Goal: Contribute content: Contribute content

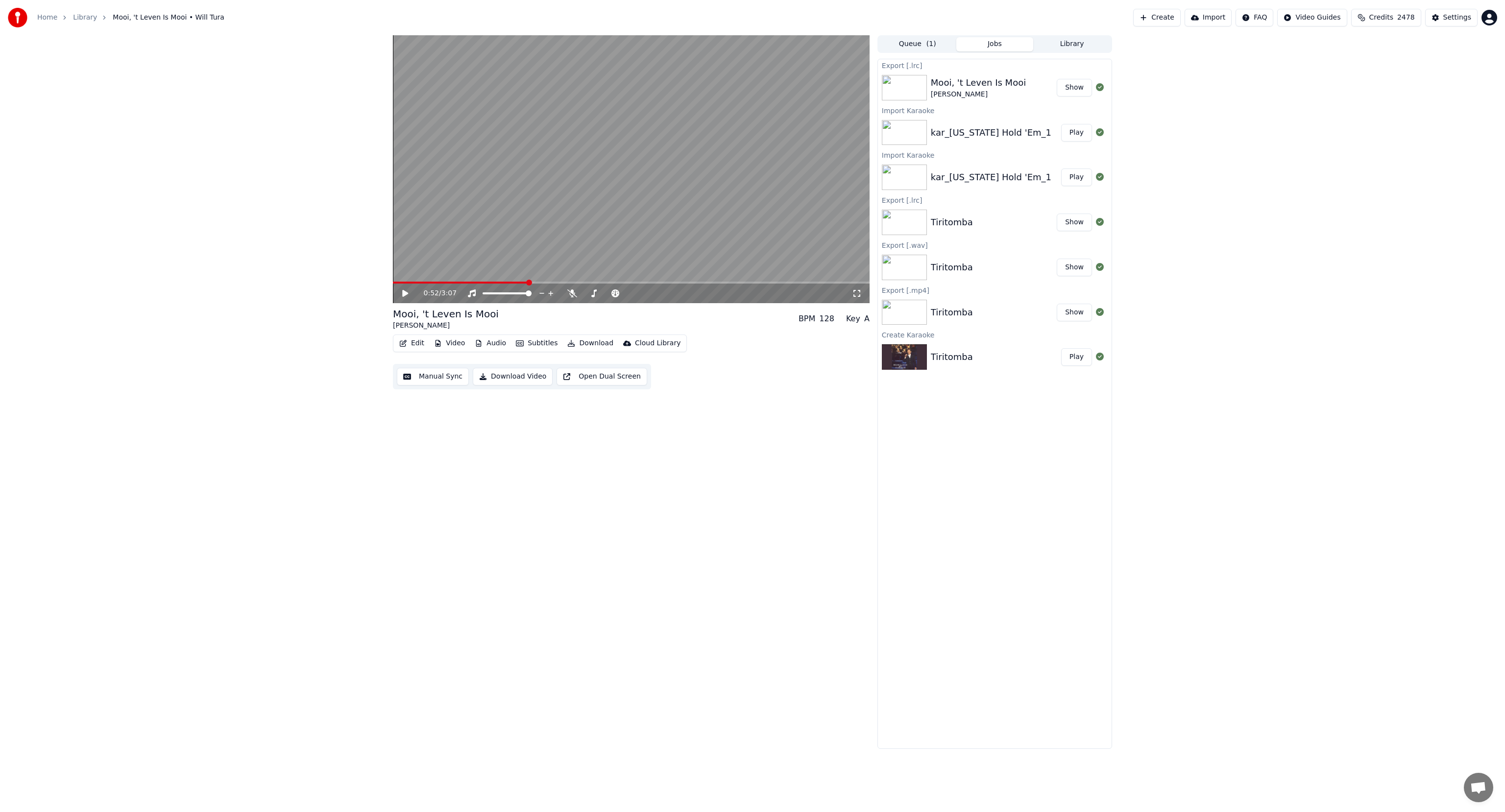
click at [1223, 11] on button "Import" at bounding box center [1208, 17] width 47 height 17
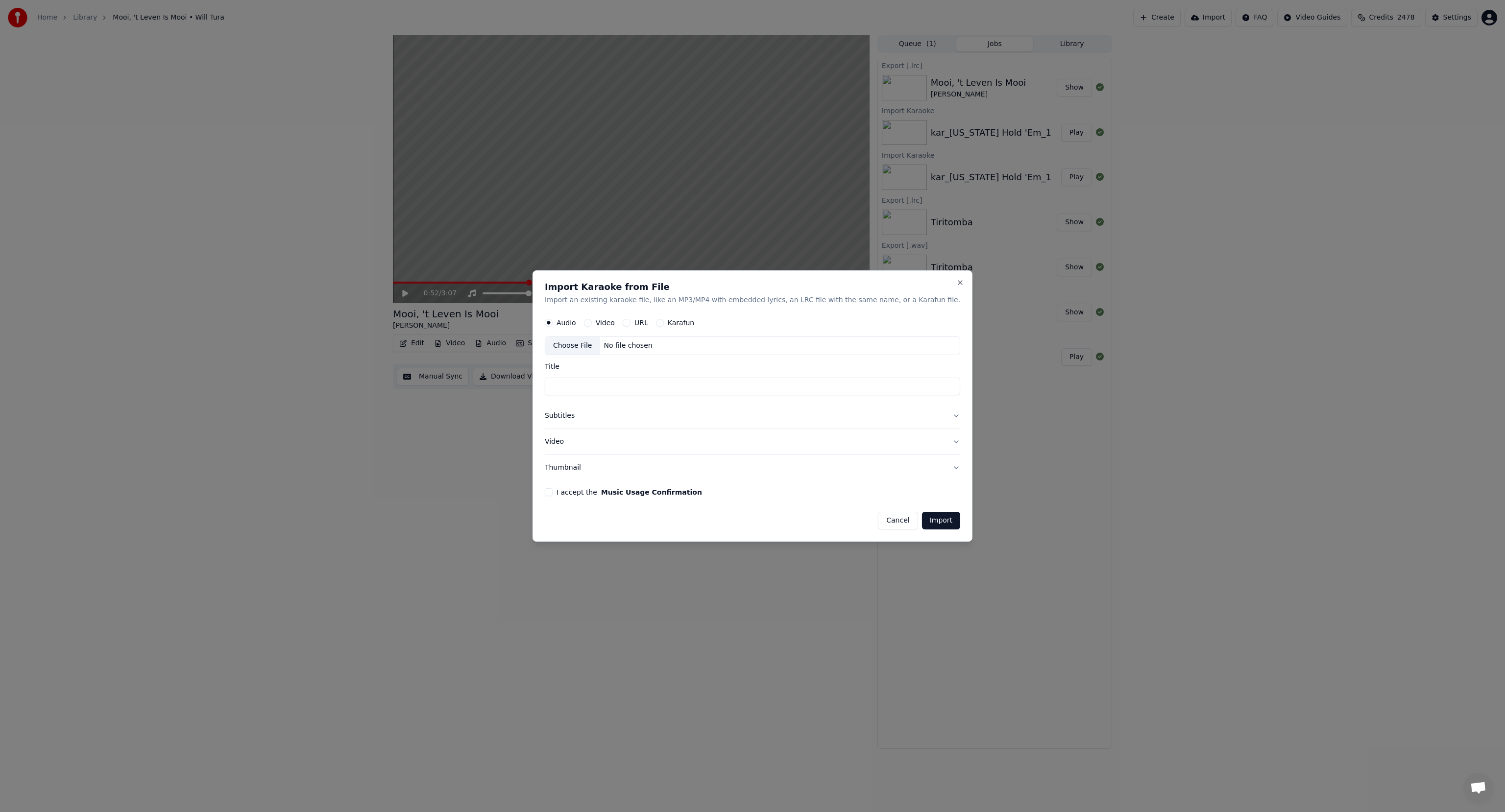
click at [589, 347] on div "Choose File" at bounding box center [573, 345] width 55 height 17
type input "**********"
click at [596, 417] on button "Subtitles" at bounding box center [752, 416] width 415 height 25
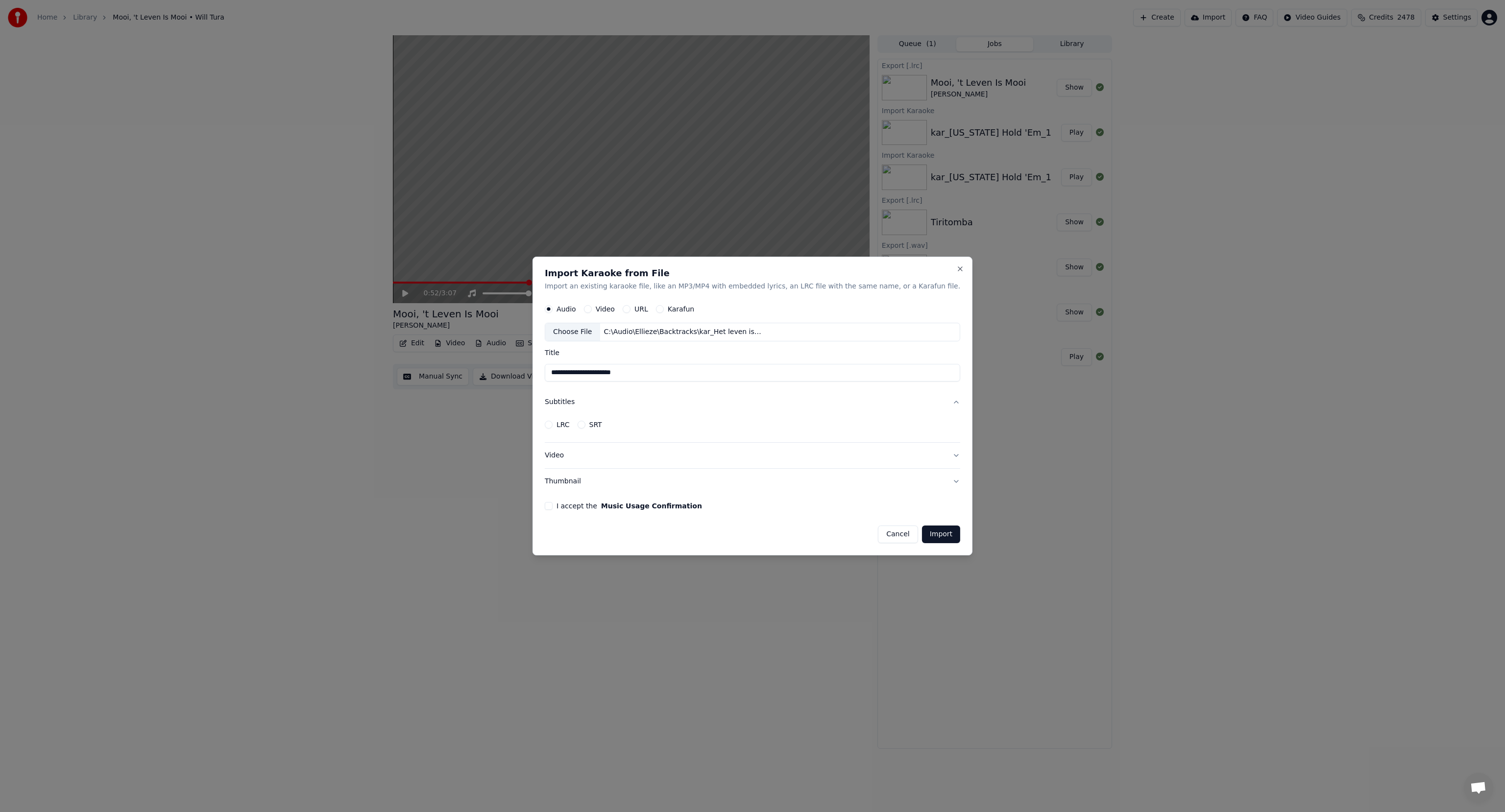
click at [553, 423] on button "LRC" at bounding box center [548, 424] width 8 height 8
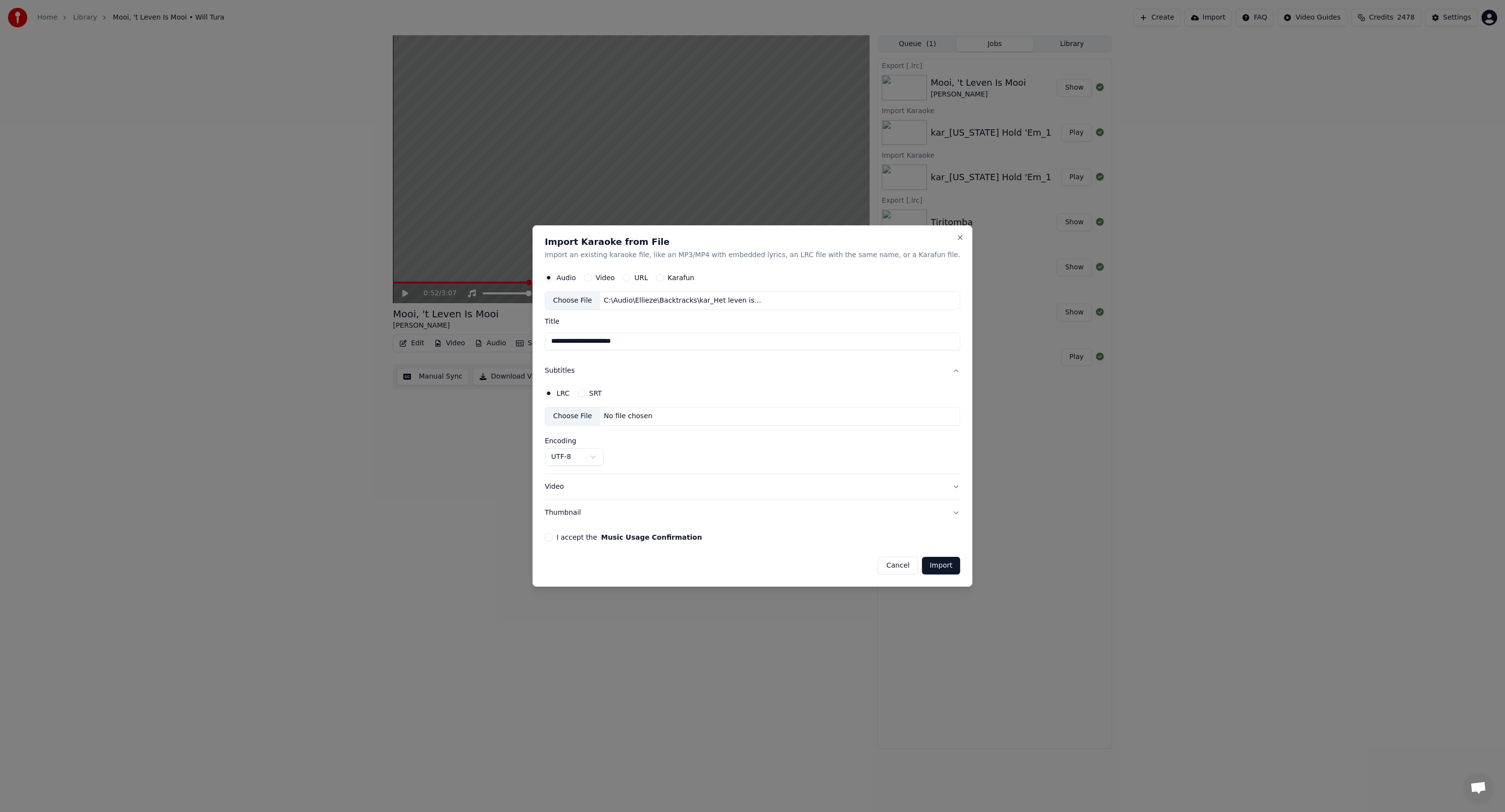
click at [647, 417] on div "No file chosen" at bounding box center [628, 416] width 57 height 10
click at [589, 486] on button "Video" at bounding box center [752, 486] width 415 height 25
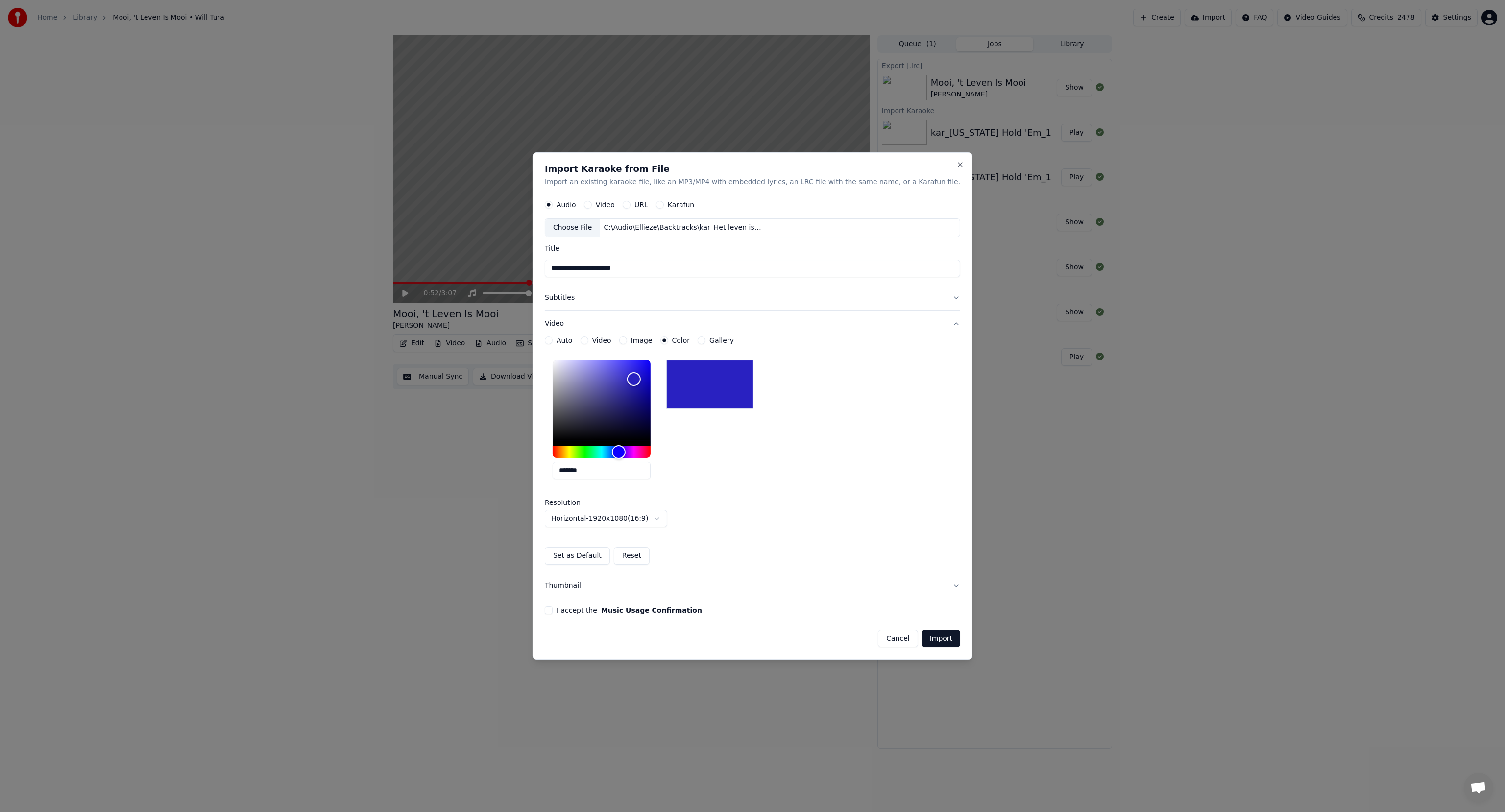
click at [553, 609] on button "I accept the Music Usage Confirmation" at bounding box center [548, 610] width 8 height 8
click at [922, 634] on button "Import" at bounding box center [941, 639] width 38 height 17
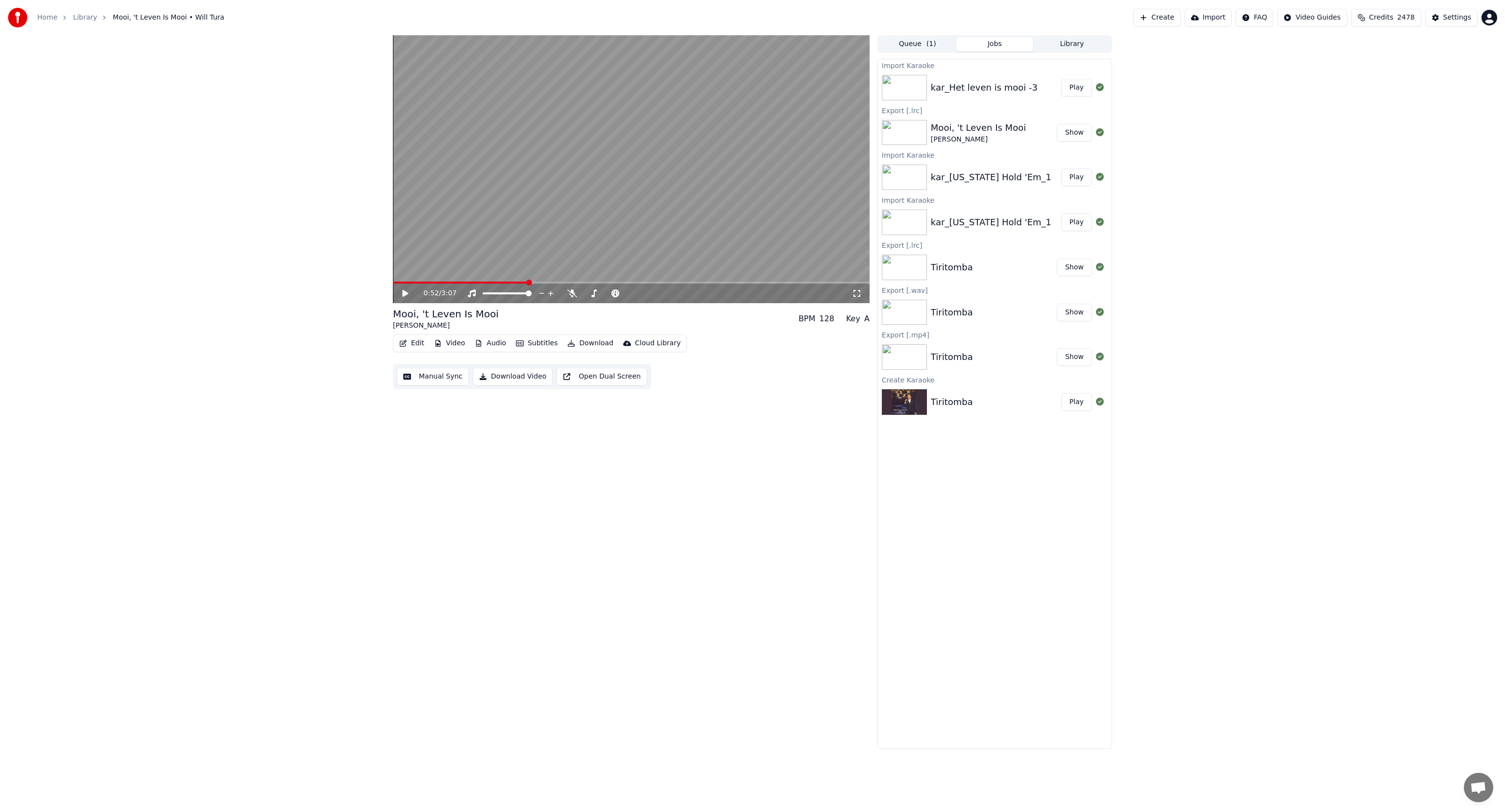
click at [1076, 89] on button "Play" at bounding box center [1077, 88] width 31 height 17
click at [679, 250] on video at bounding box center [631, 169] width 477 height 268
click at [1228, 19] on button "Import" at bounding box center [1208, 17] width 47 height 17
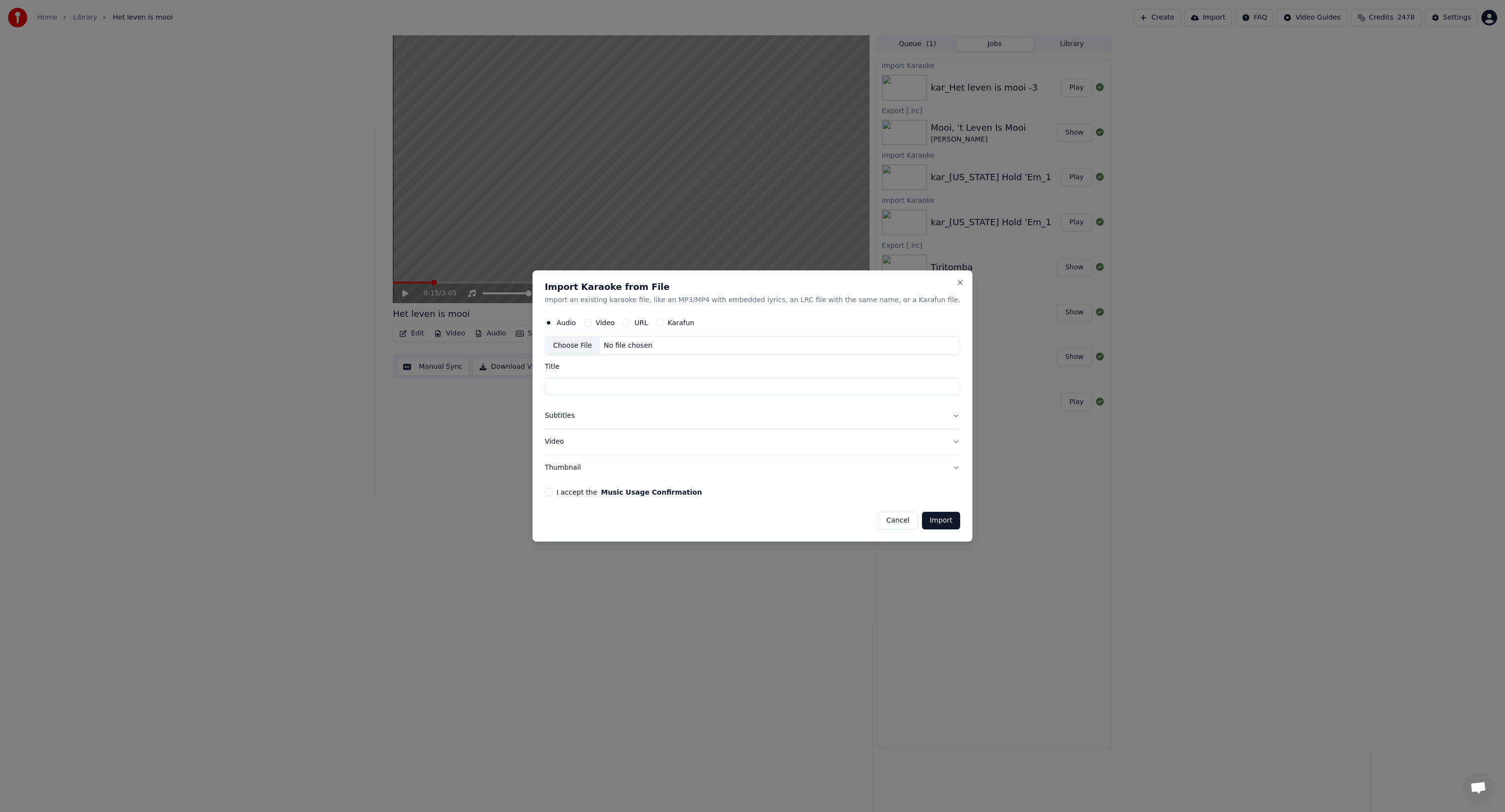
click at [878, 519] on button "Cancel" at bounding box center [898, 521] width 40 height 17
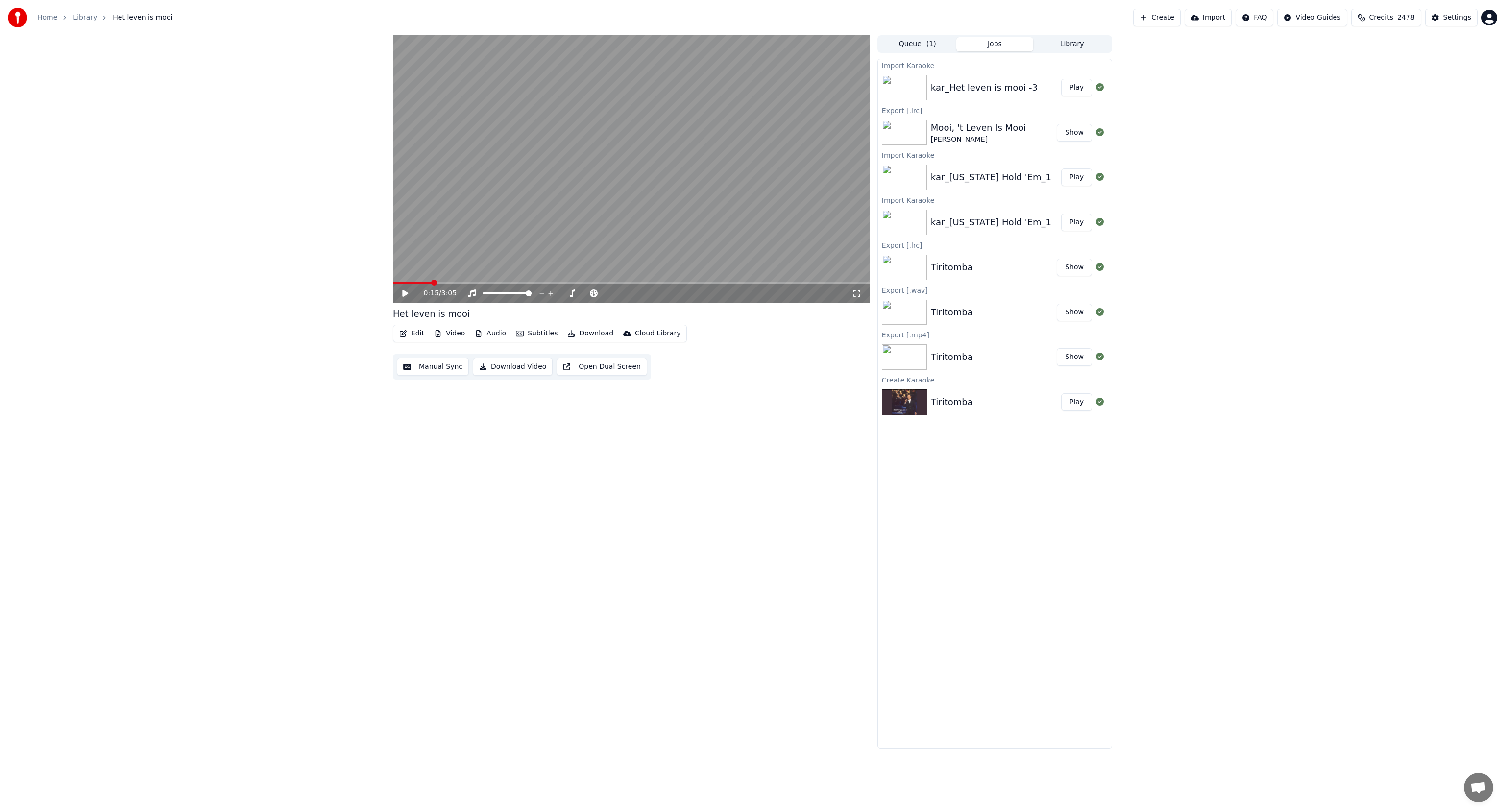
click at [976, 83] on div "kar_Het leven is mooi -3" at bounding box center [984, 88] width 107 height 14
click at [490, 333] on button "Audio" at bounding box center [490, 334] width 39 height 14
click at [1218, 14] on button "Import" at bounding box center [1208, 17] width 47 height 17
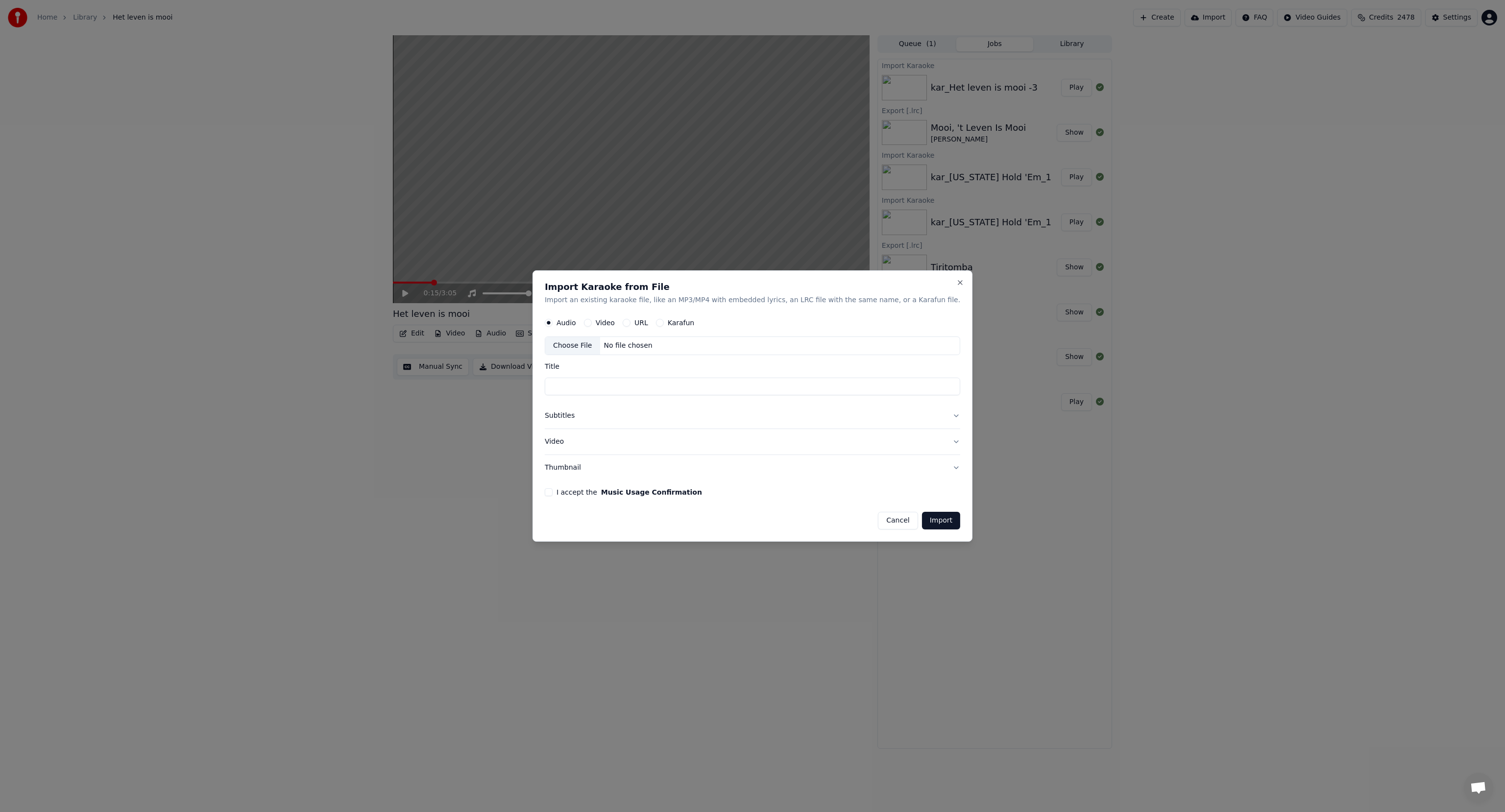
click at [597, 349] on div "Choose File" at bounding box center [573, 345] width 55 height 17
type input "**********"
click at [589, 416] on button "Subtitles" at bounding box center [752, 416] width 415 height 25
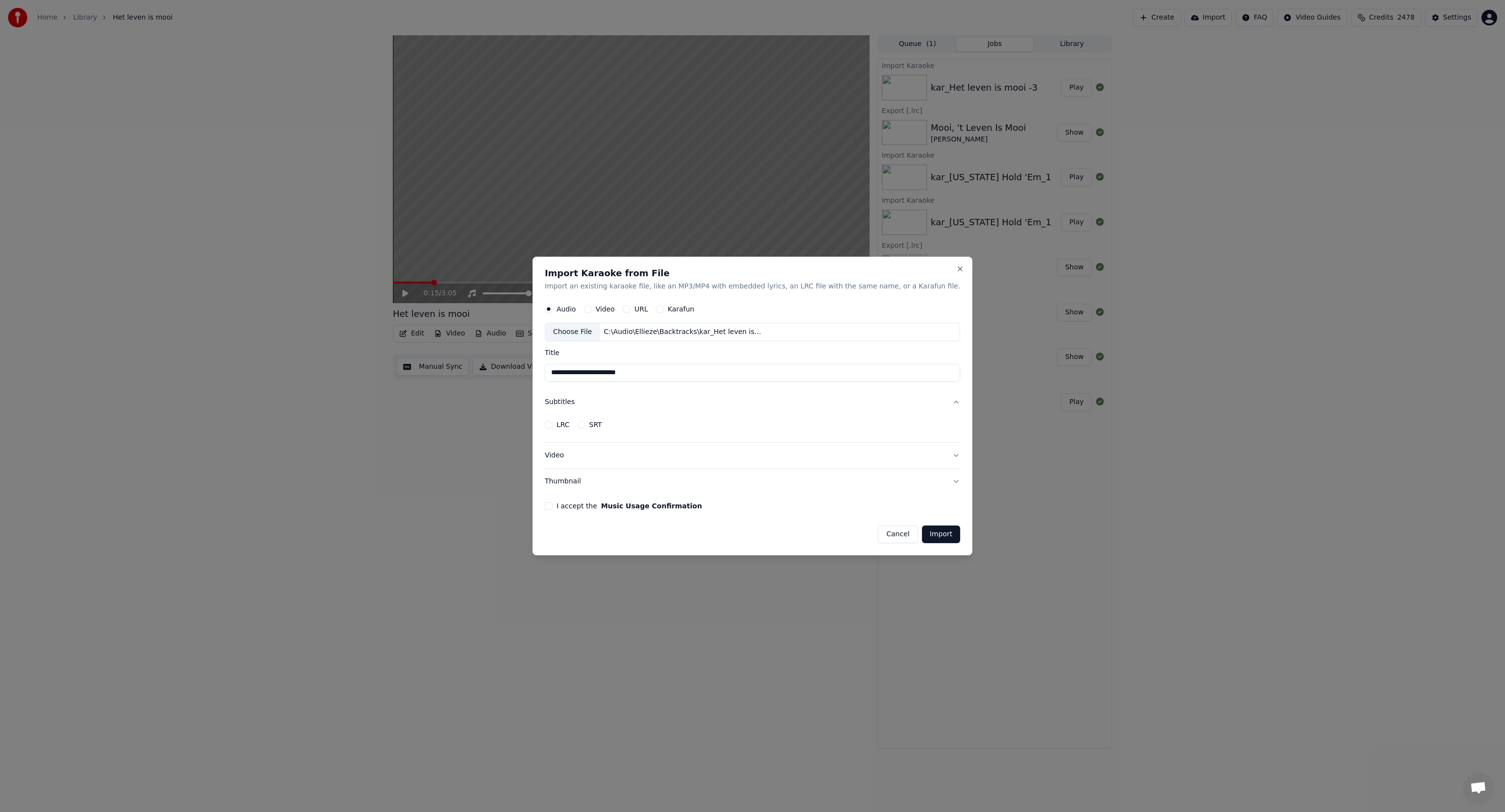
click at [577, 429] on div "LRC SRT" at bounding box center [752, 425] width 415 height 20
click at [553, 426] on button "LRC" at bounding box center [548, 424] width 8 height 8
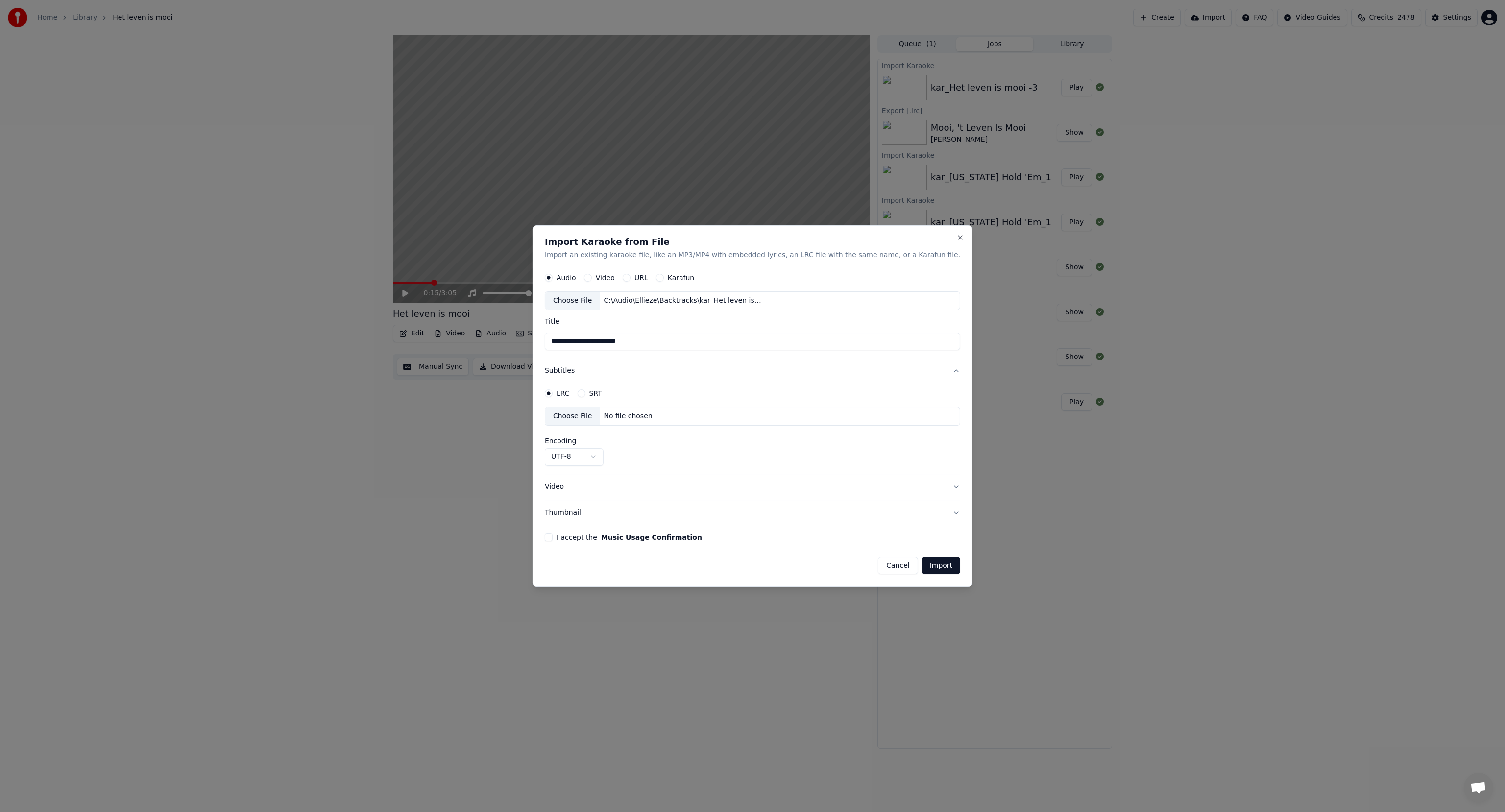
click at [656, 414] on div "No file chosen" at bounding box center [628, 416] width 57 height 10
click at [577, 482] on button "Video" at bounding box center [752, 486] width 415 height 25
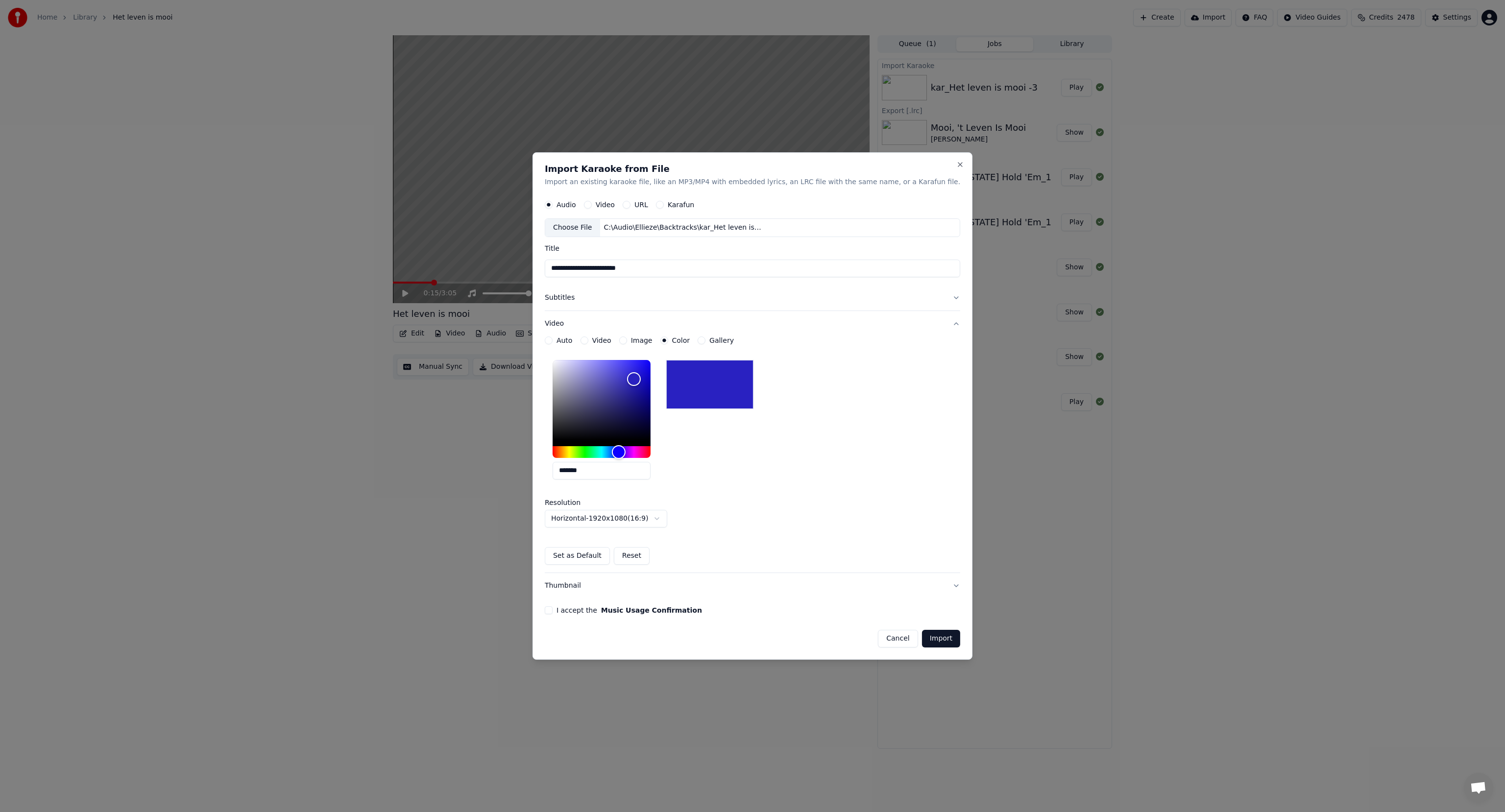
click at [553, 609] on button "I accept the Music Usage Confirmation" at bounding box center [548, 610] width 8 height 8
click at [922, 639] on button "Import" at bounding box center [941, 639] width 38 height 17
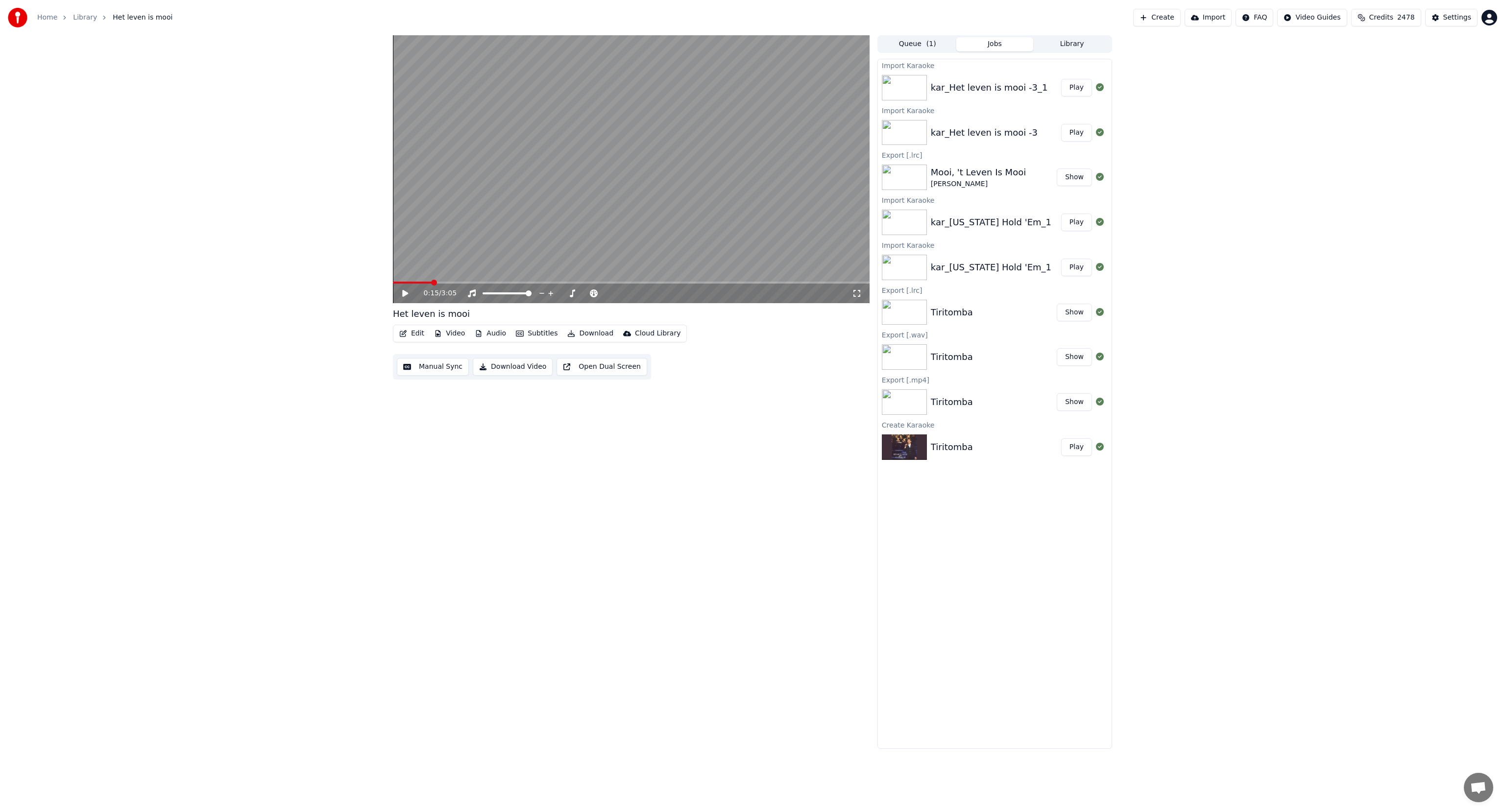
click at [1075, 91] on button "Play" at bounding box center [1077, 88] width 31 height 17
click at [400, 288] on div "0:32 / 3:05" at bounding box center [631, 293] width 469 height 10
click at [543, 170] on video at bounding box center [631, 169] width 477 height 268
click at [1071, 176] on button "Show" at bounding box center [1074, 177] width 35 height 17
click at [908, 44] on button "Queue ( 1 )" at bounding box center [918, 44] width 78 height 14
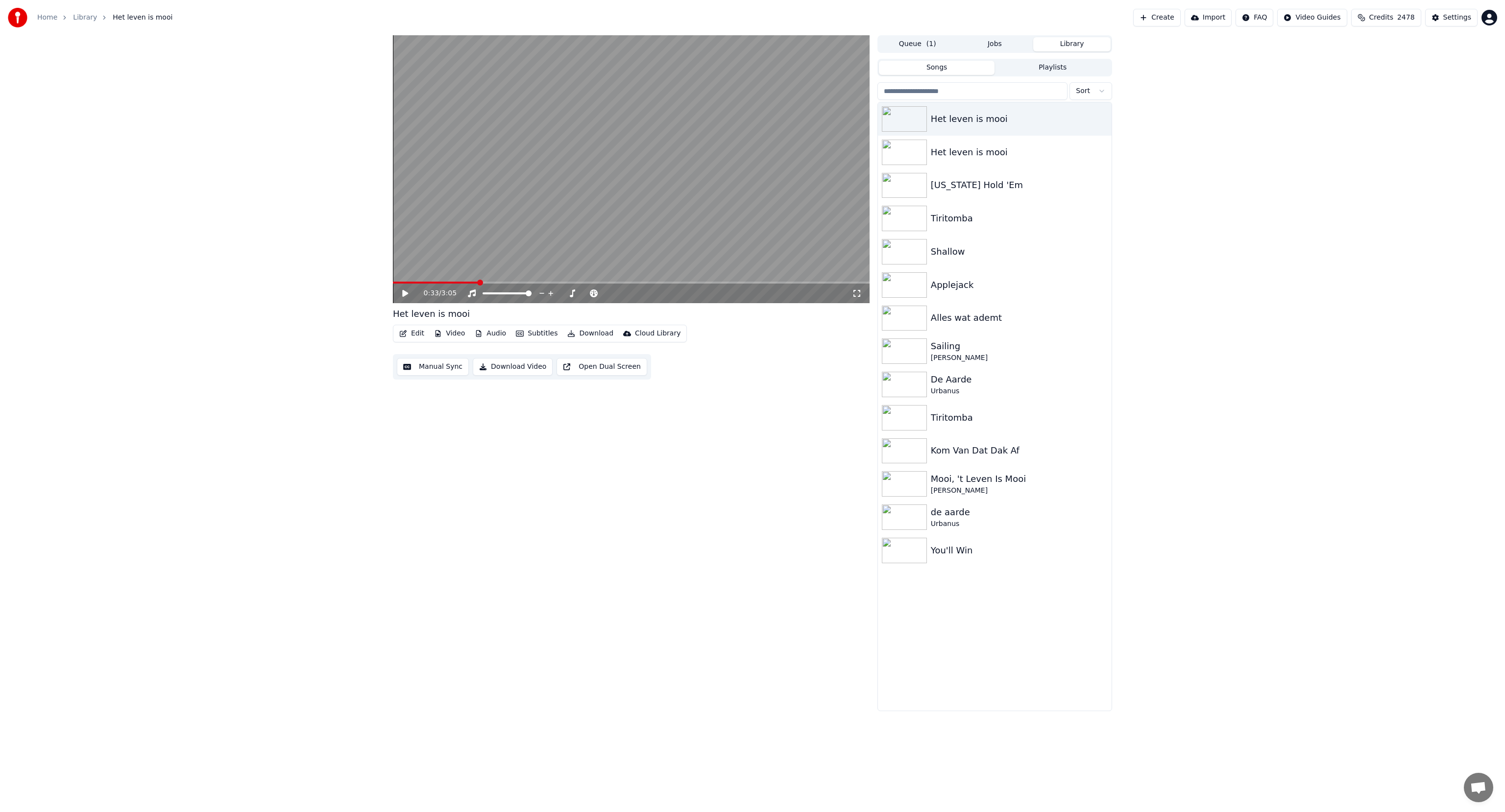
click at [1064, 43] on button "Library" at bounding box center [1072, 44] width 78 height 14
click at [896, 478] on img at bounding box center [904, 483] width 45 height 25
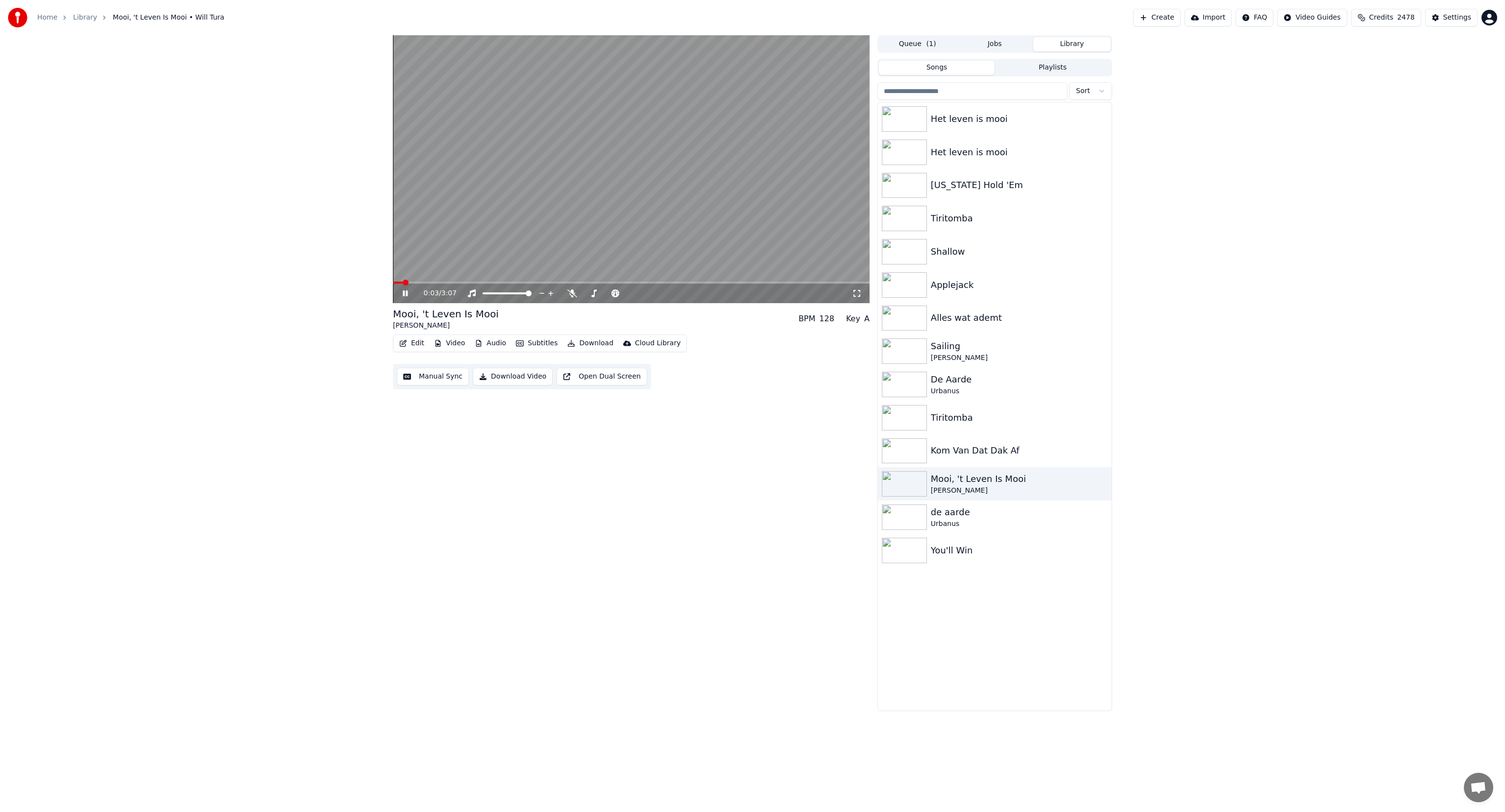
click at [404, 293] on icon at bounding box center [405, 293] width 5 height 6
click at [919, 127] on img at bounding box center [904, 119] width 45 height 25
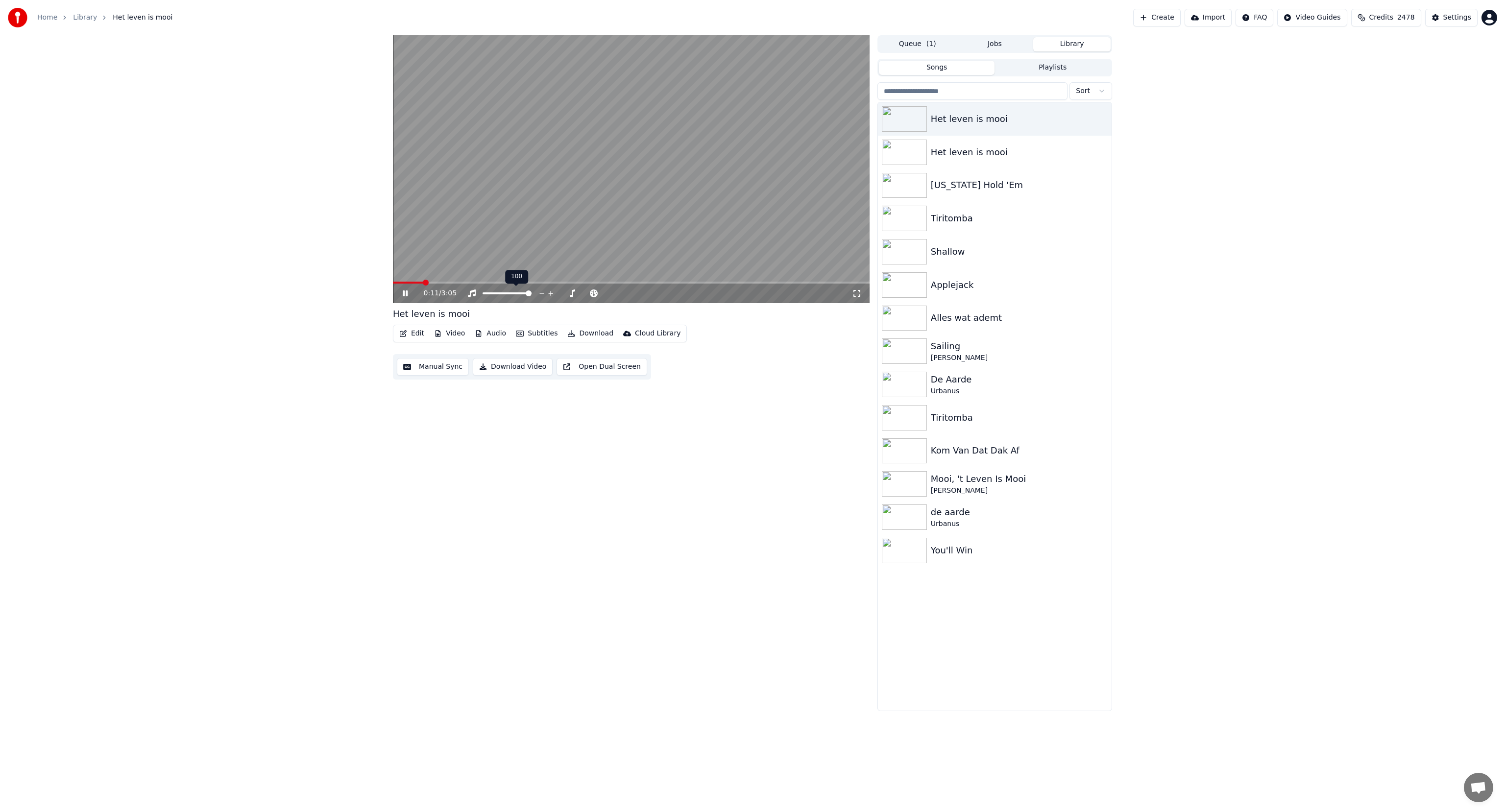
click at [499, 247] on video at bounding box center [631, 169] width 477 height 268
click at [912, 478] on img at bounding box center [904, 483] width 45 height 25
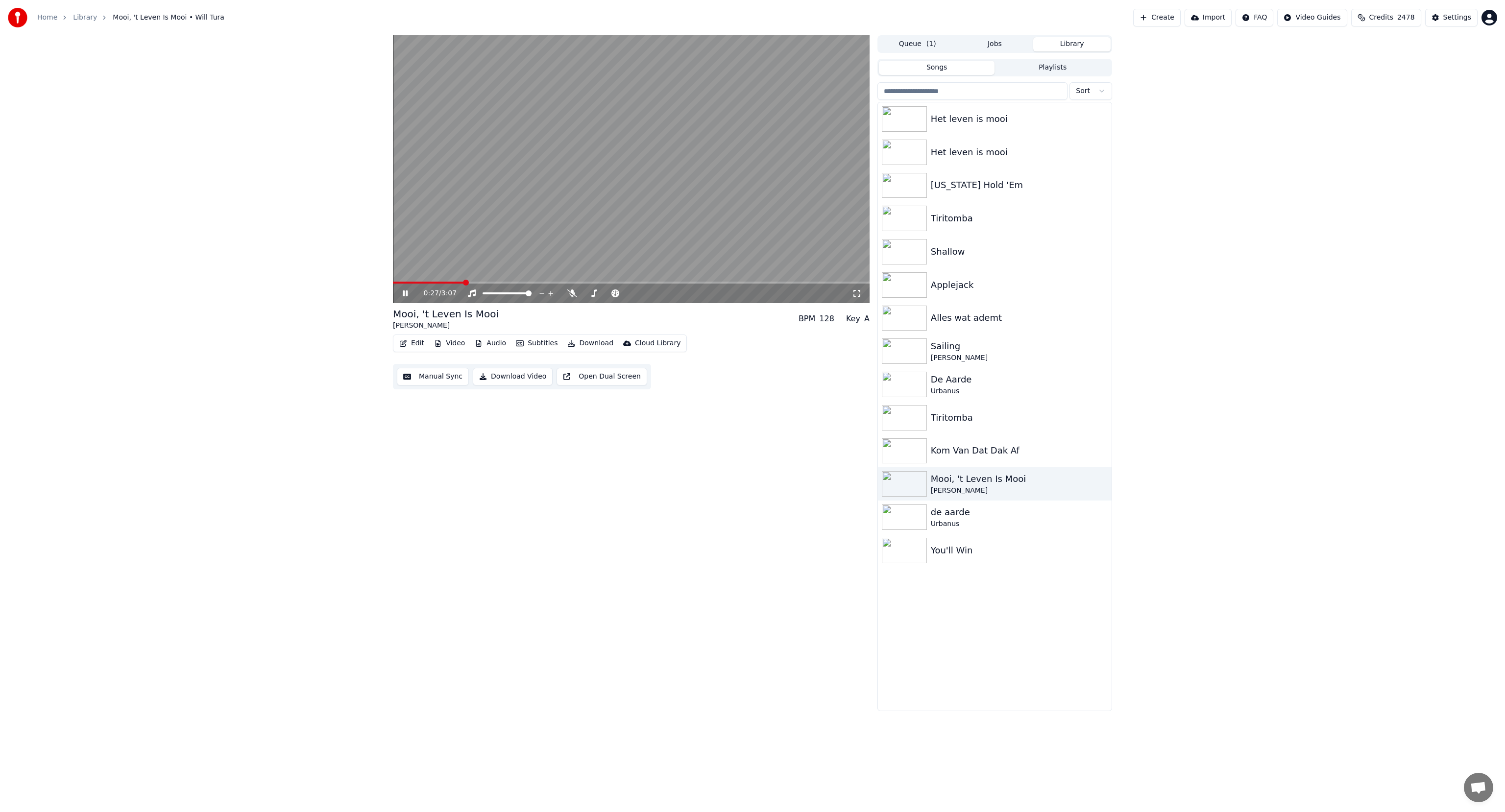
click at [596, 248] on video at bounding box center [631, 169] width 477 height 268
click at [582, 341] on button "Download" at bounding box center [590, 343] width 54 height 14
click at [592, 486] on div "Subtitles [.lrc]" at bounding box center [601, 483] width 48 height 10
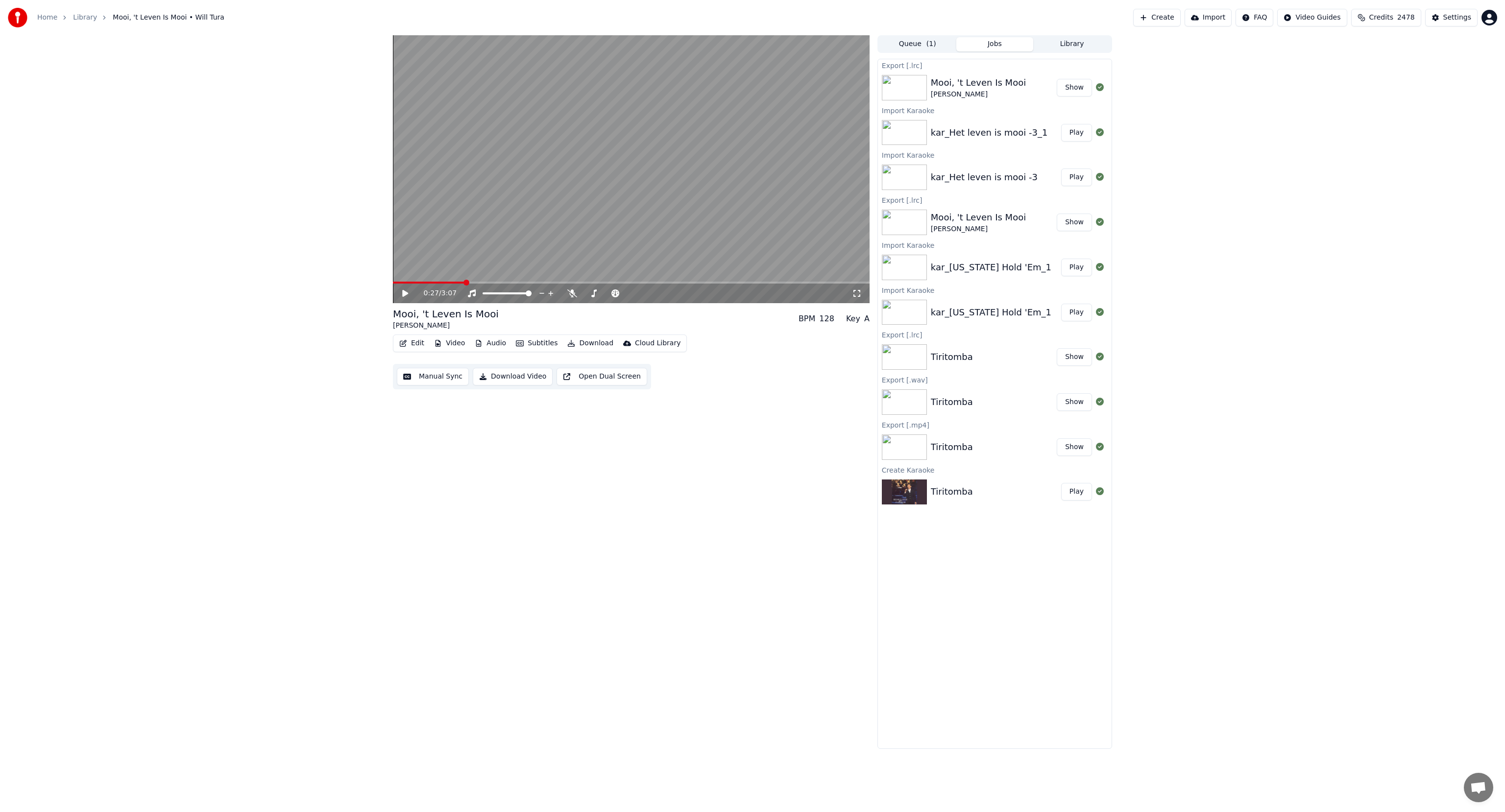
click at [1068, 84] on button "Show" at bounding box center [1074, 88] width 35 height 17
click at [905, 84] on img at bounding box center [904, 88] width 45 height 25
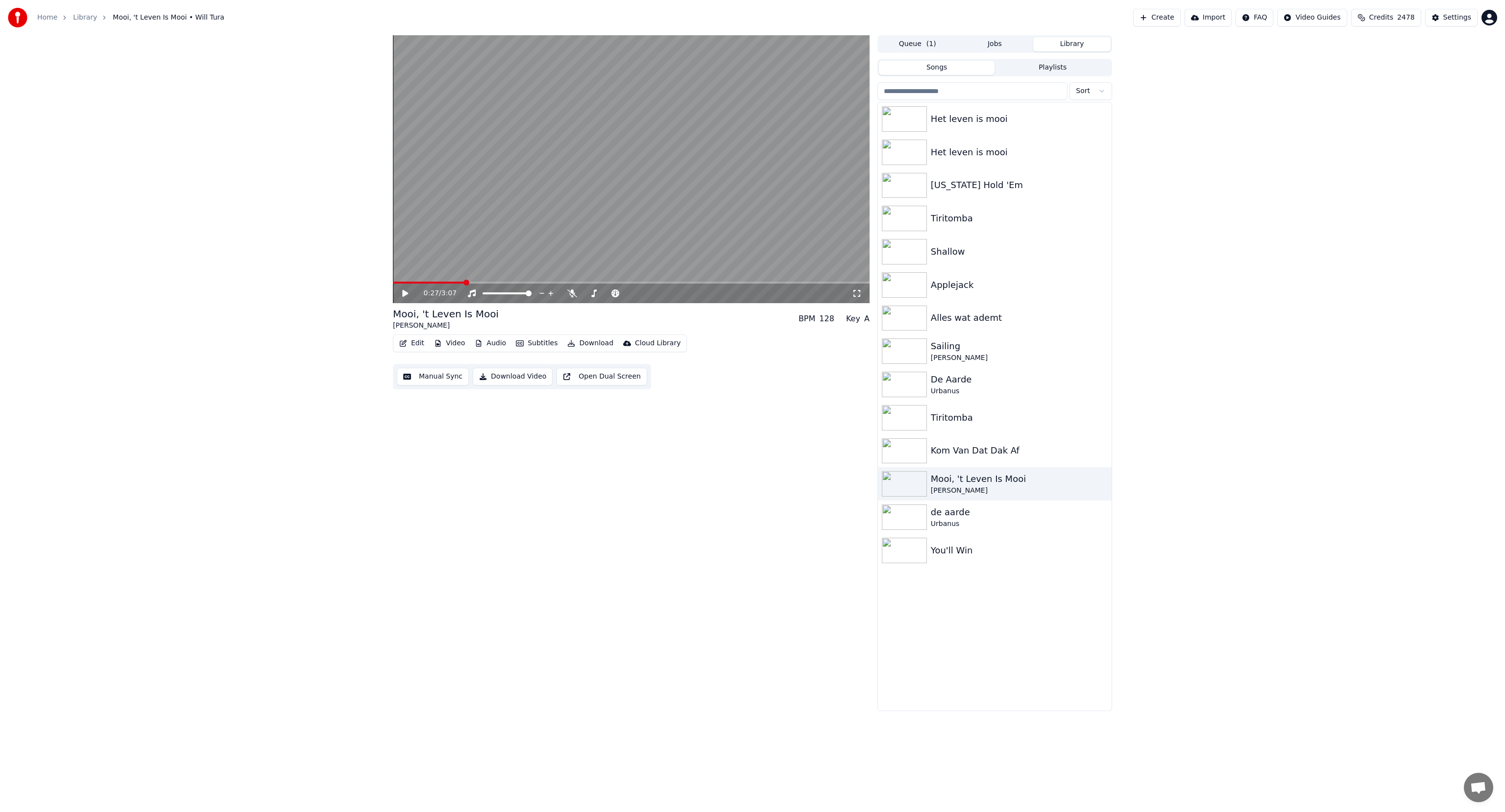
click at [1059, 45] on button "Library" at bounding box center [1072, 44] width 78 height 14
click at [894, 482] on img at bounding box center [904, 483] width 45 height 25
click at [894, 481] on img at bounding box center [904, 483] width 45 height 25
click at [393, 282] on span at bounding box center [395, 282] width 6 height 6
click at [406, 294] on icon at bounding box center [405, 293] width 6 height 7
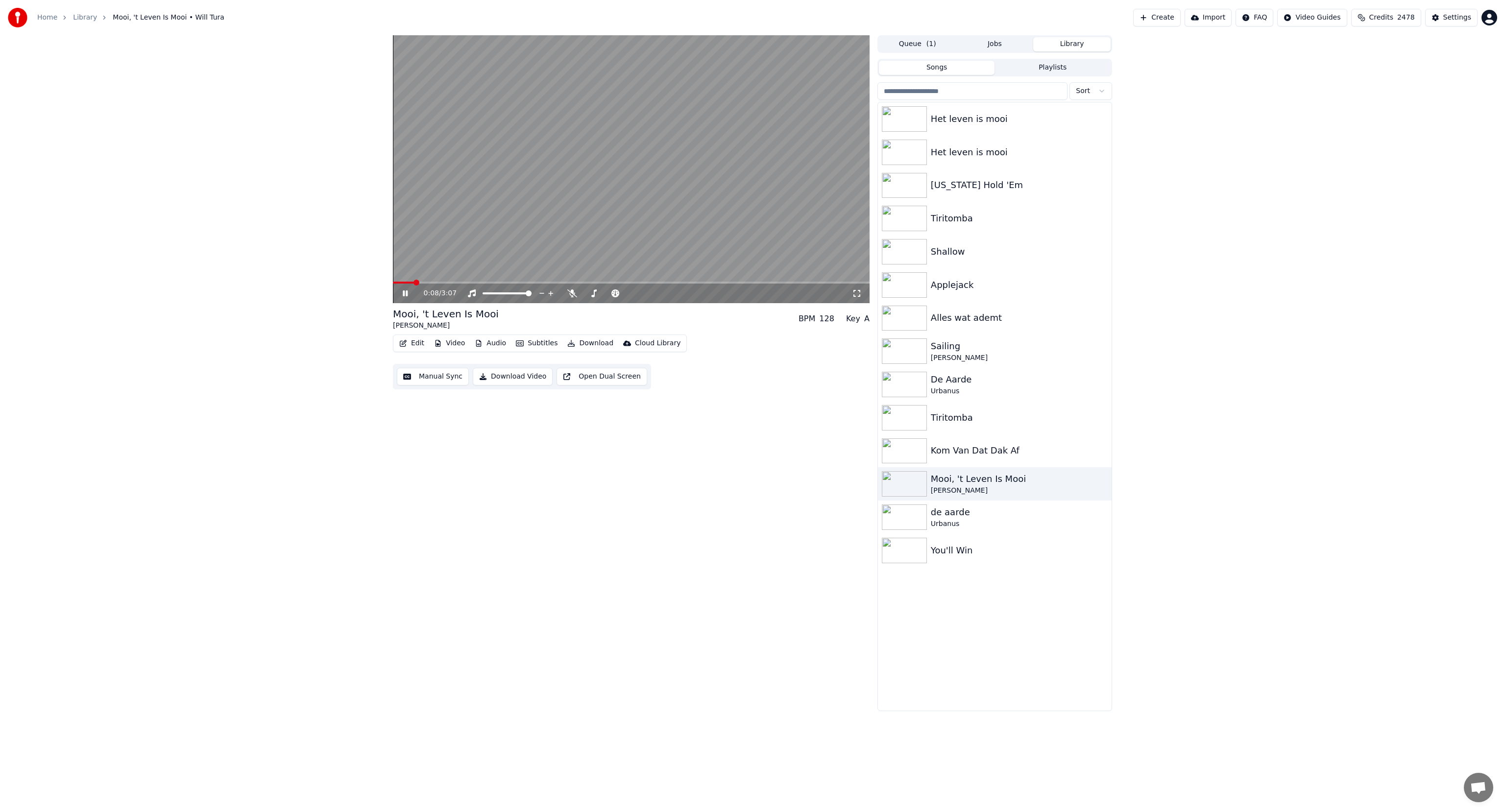
click at [403, 293] on icon at bounding box center [405, 293] width 5 height 6
click at [571, 294] on icon at bounding box center [573, 293] width 10 height 8
click at [403, 294] on icon at bounding box center [405, 293] width 6 height 7
click at [393, 285] on span at bounding box center [395, 282] width 6 height 6
click at [415, 342] on button "Edit" at bounding box center [412, 343] width 33 height 14
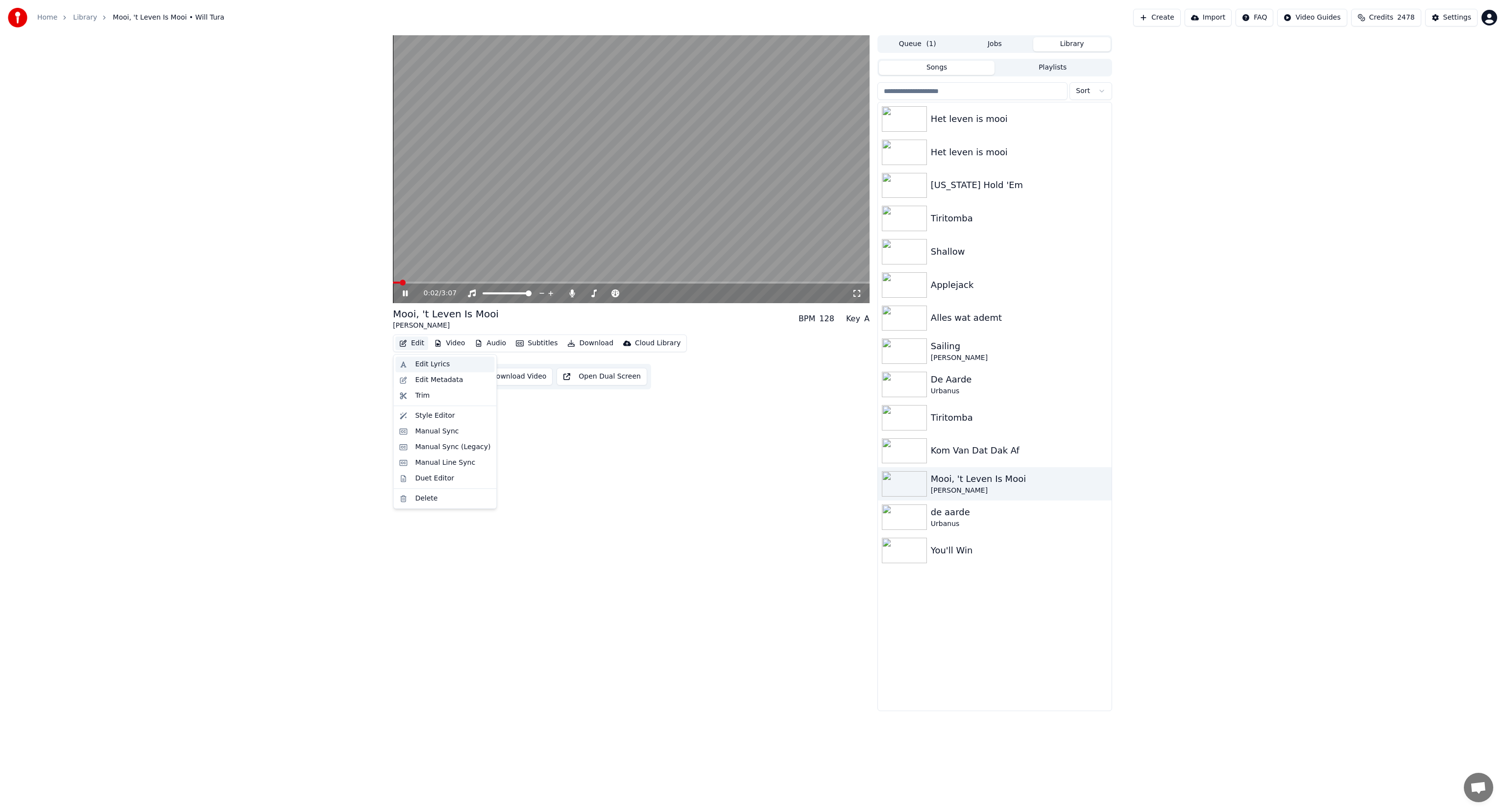
click at [420, 367] on div "Edit Lyrics" at bounding box center [433, 364] width 35 height 10
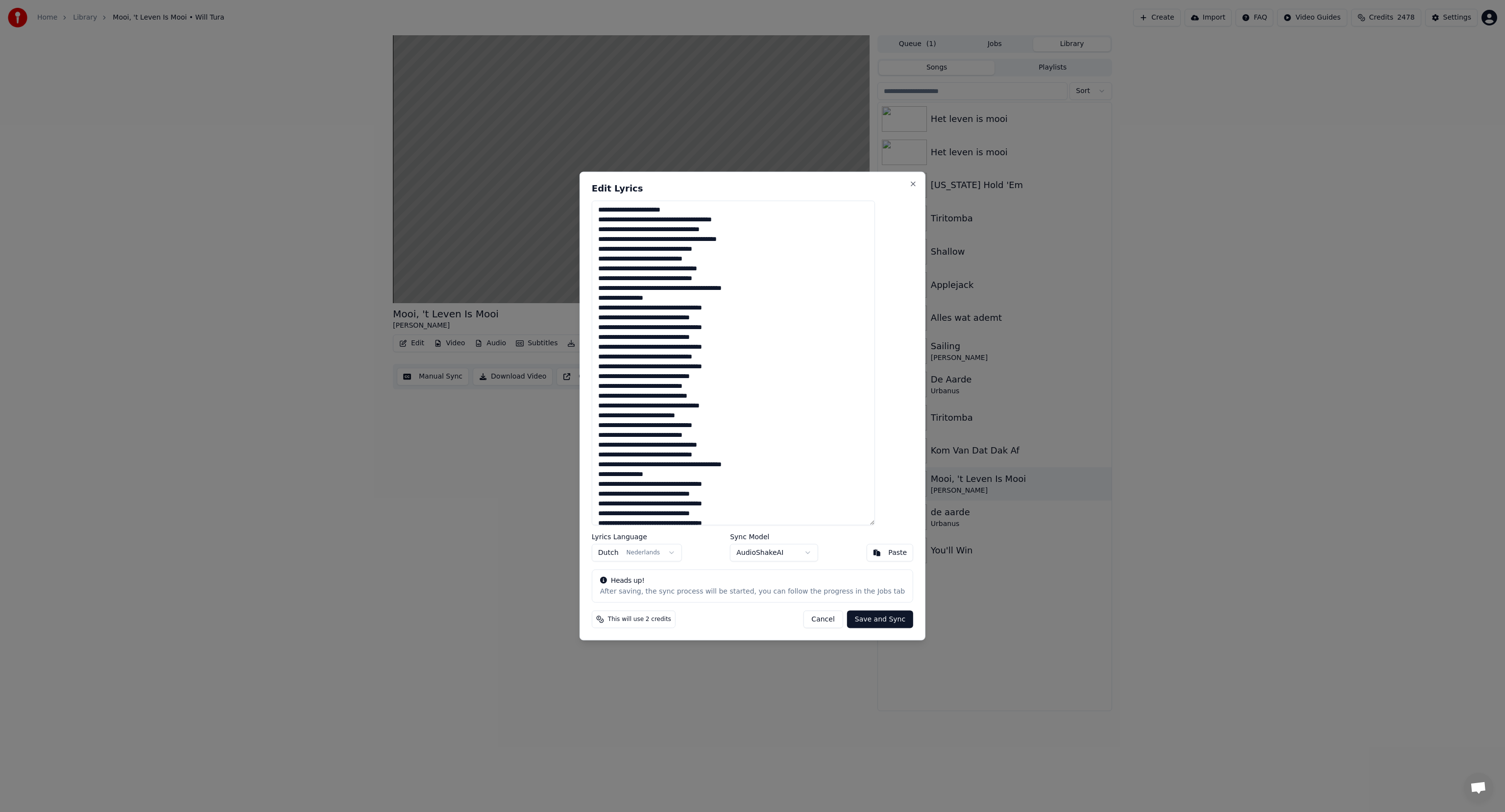
click at [814, 621] on button "Cancel" at bounding box center [823, 619] width 40 height 17
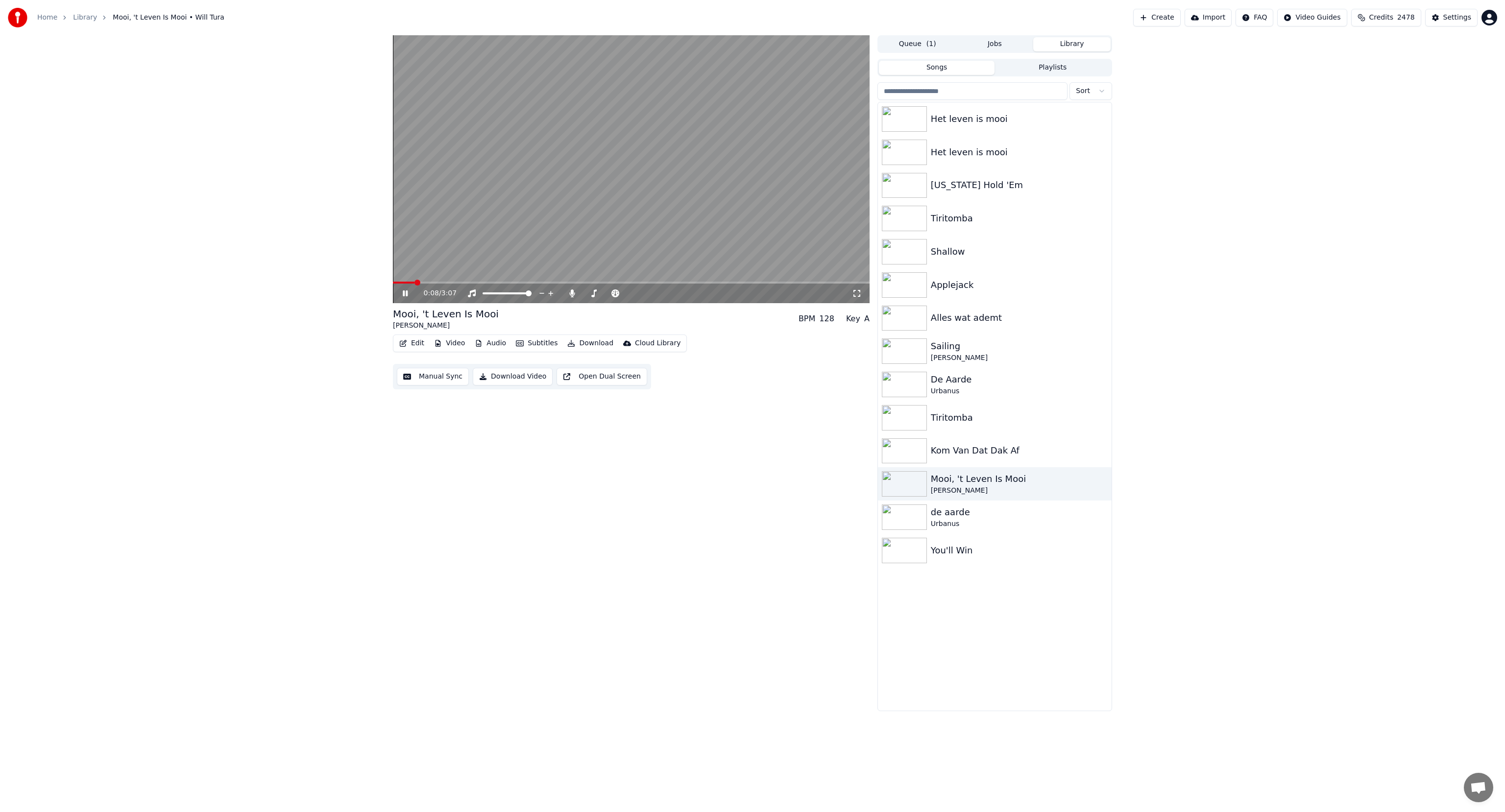
click at [406, 291] on icon at bounding box center [405, 293] width 5 height 6
click at [410, 343] on button "Edit" at bounding box center [412, 343] width 33 height 14
click at [417, 436] on div "Manual Sync" at bounding box center [437, 431] width 44 height 10
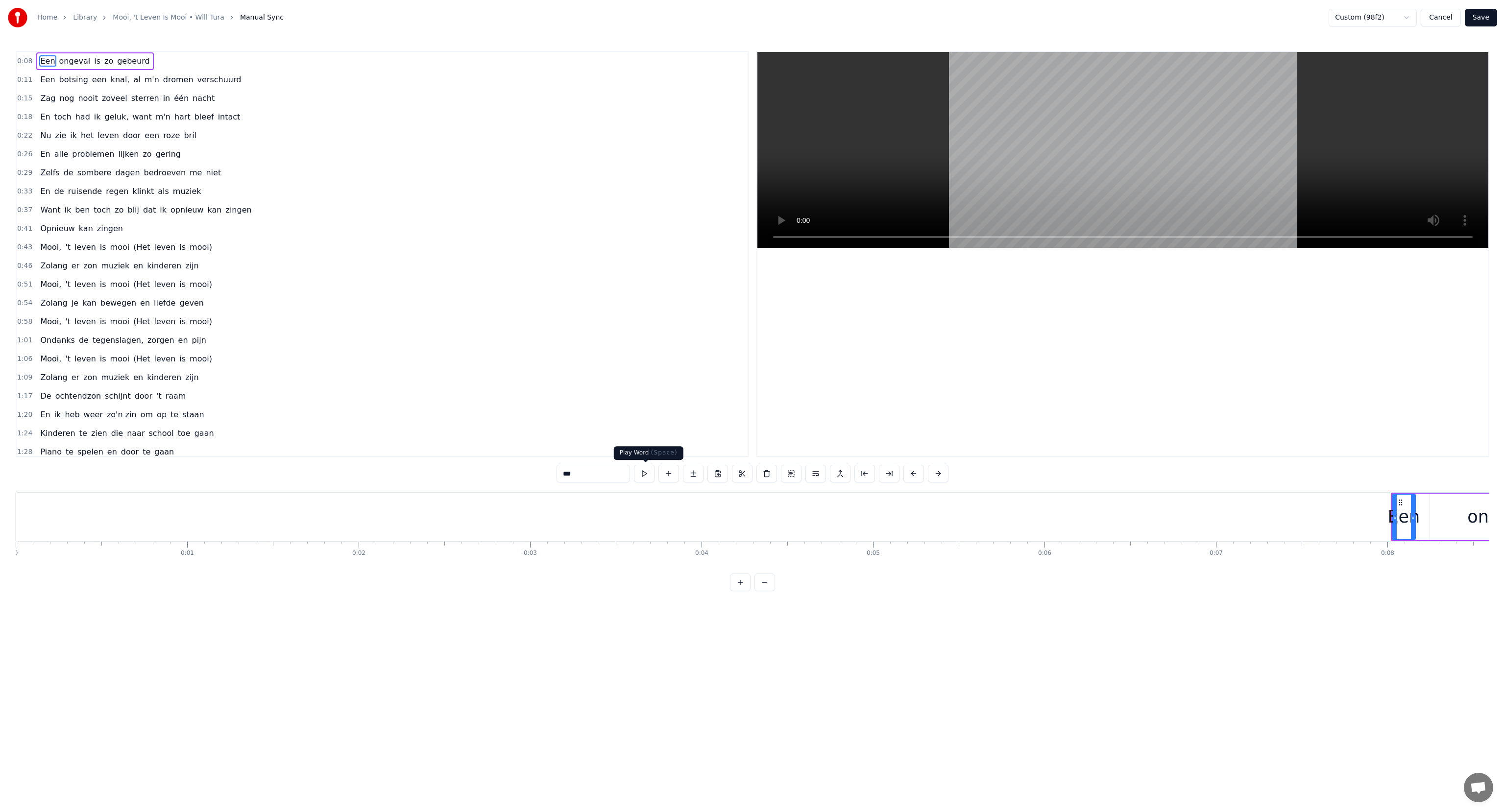
click at [642, 474] on button at bounding box center [644, 473] width 21 height 17
click at [644, 473] on button at bounding box center [644, 473] width 21 height 17
click at [22, 58] on span "0:08" at bounding box center [25, 62] width 15 height 10
click at [699, 470] on button at bounding box center [703, 473] width 21 height 17
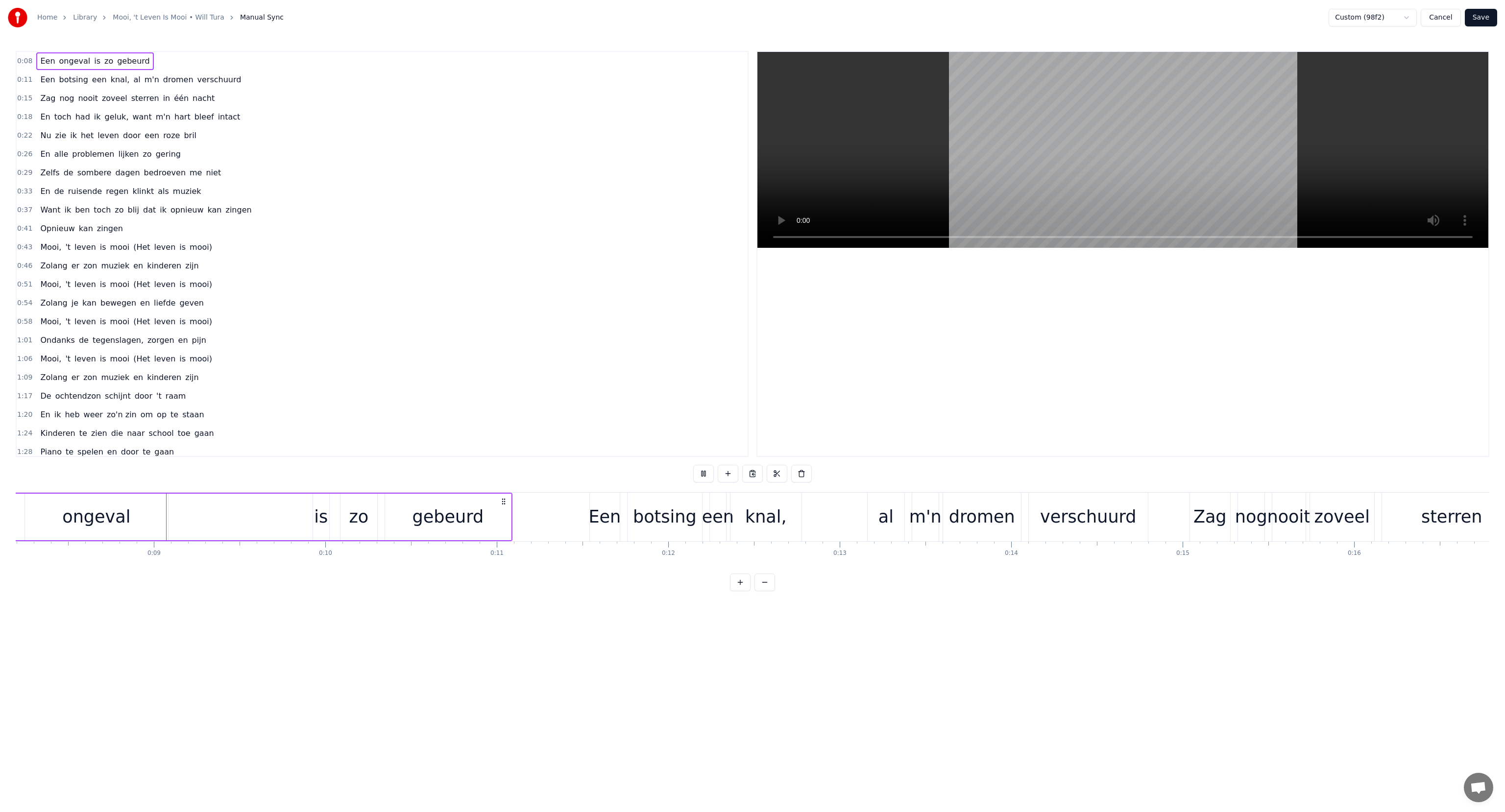
scroll to position [0, 1407]
click at [1440, 17] on button "Cancel" at bounding box center [1441, 17] width 40 height 17
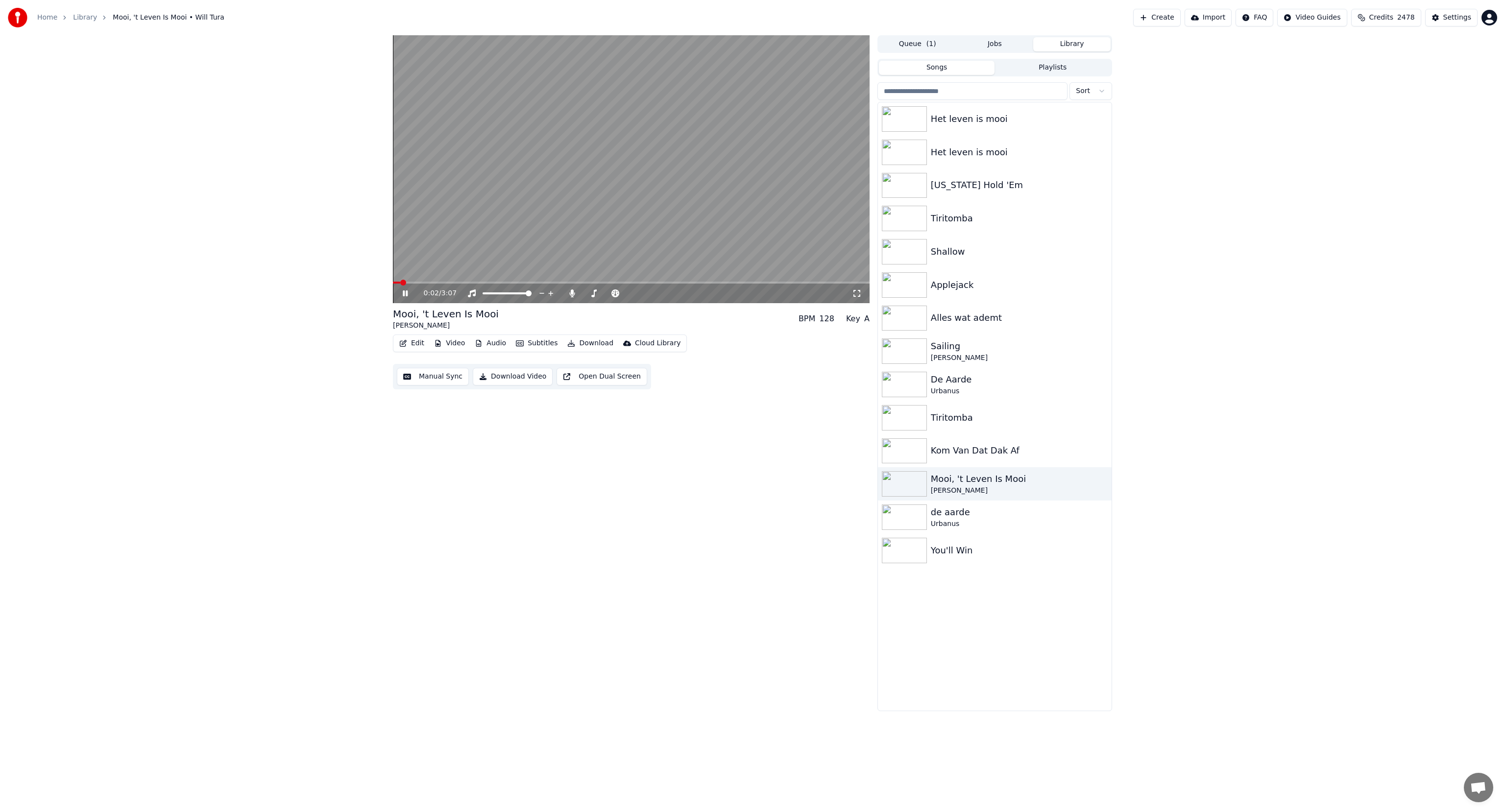
click at [406, 294] on icon at bounding box center [405, 293] width 5 height 6
click at [979, 40] on button "Jobs" at bounding box center [995, 44] width 78 height 14
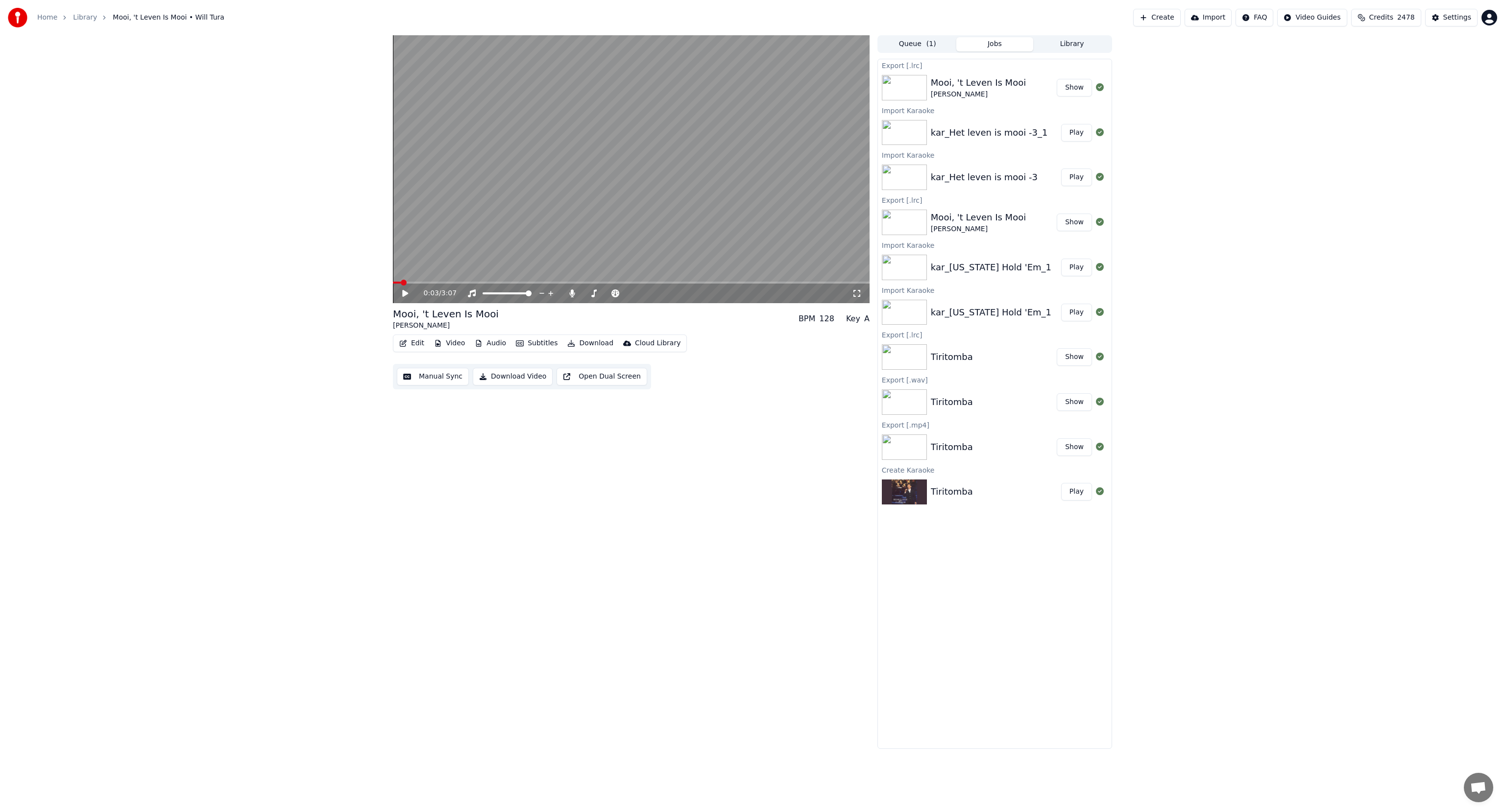
click at [901, 137] on img at bounding box center [904, 132] width 45 height 25
click at [903, 133] on img at bounding box center [904, 132] width 45 height 25
click at [1073, 129] on button "Play" at bounding box center [1077, 132] width 31 height 17
click at [492, 113] on video at bounding box center [631, 169] width 477 height 268
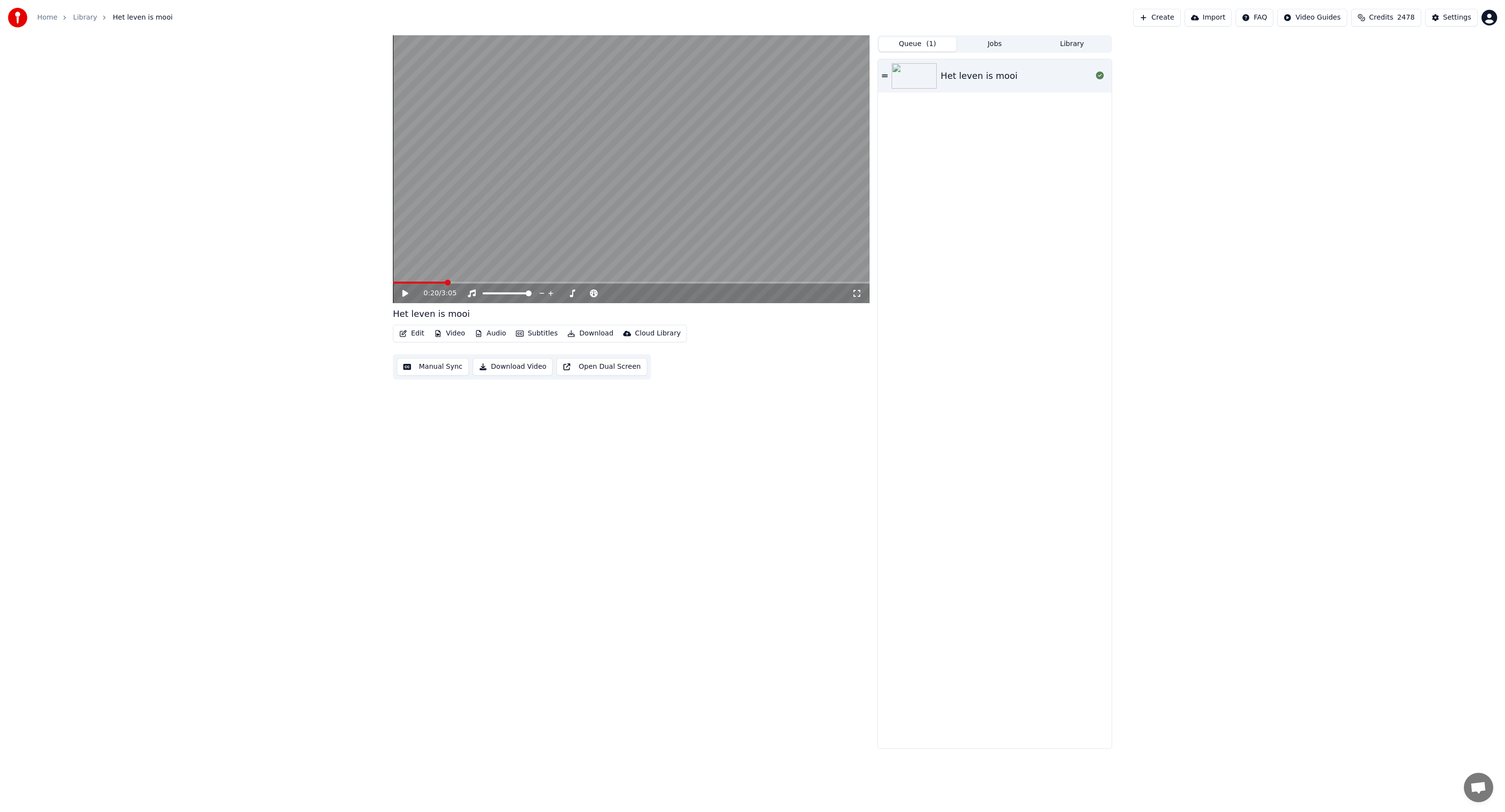
click at [923, 45] on button "Queue ( 1 )" at bounding box center [918, 44] width 78 height 14
click at [1166, 16] on button "Create" at bounding box center [1157, 17] width 47 height 17
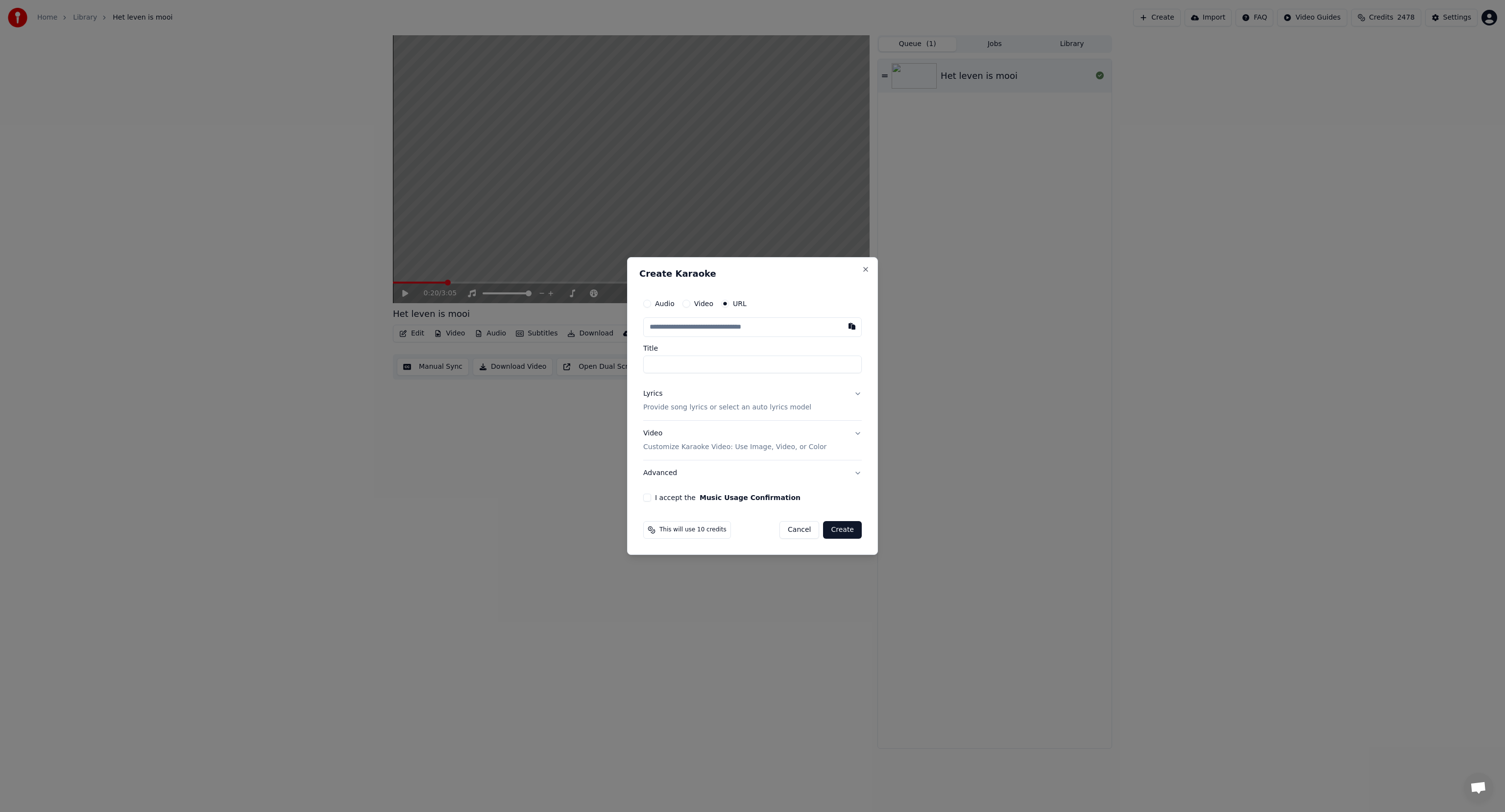
click at [664, 304] on label "Audio" at bounding box center [665, 303] width 20 height 7
click at [651, 304] on button "Audio" at bounding box center [647, 303] width 8 height 8
click at [668, 329] on div "Choose File" at bounding box center [671, 327] width 55 height 17
type input "**********"
click at [676, 402] on p "Provide song lyrics or select an auto lyrics model" at bounding box center [725, 407] width 168 height 10
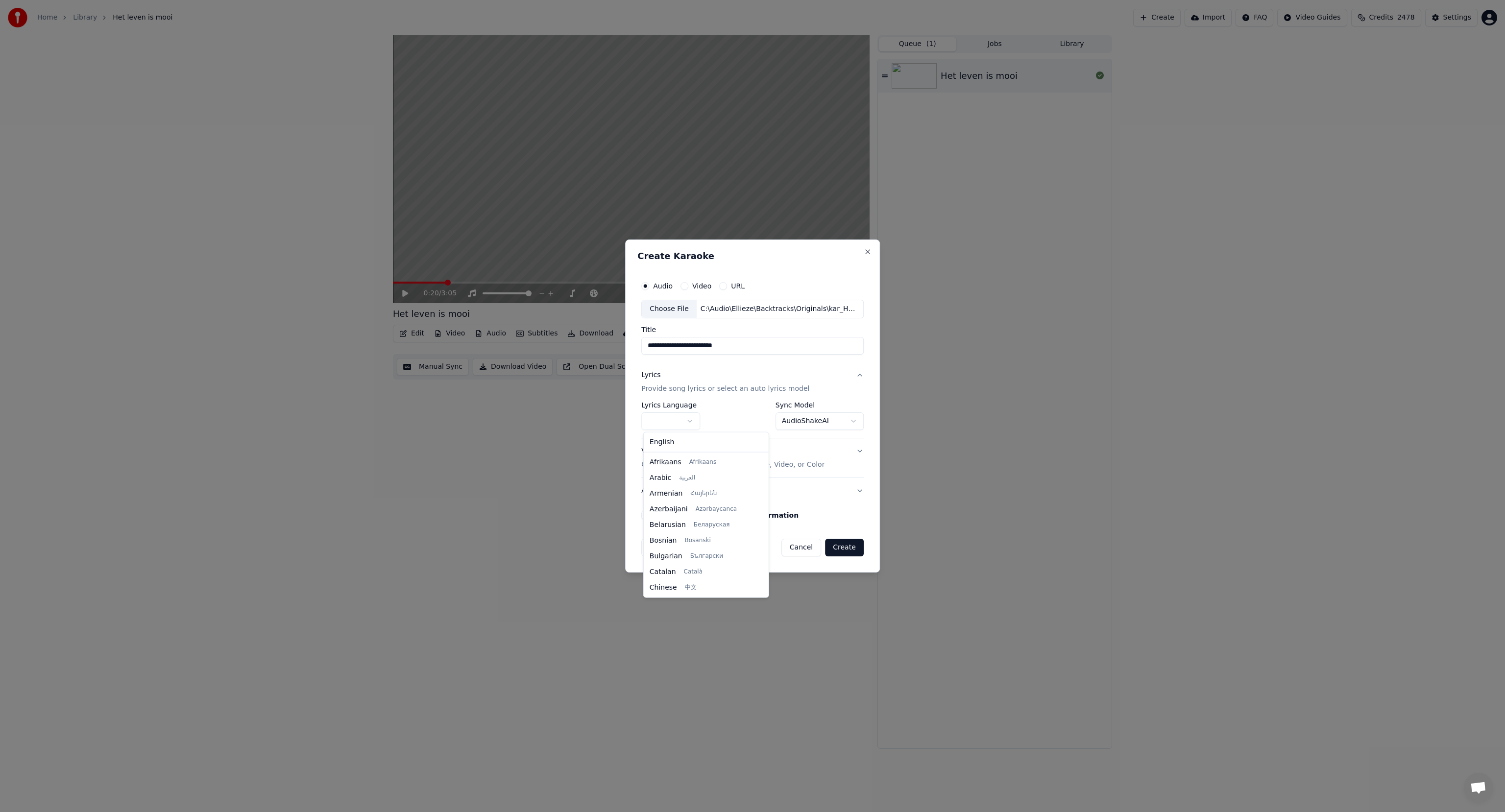
click at [670, 422] on body "**********" at bounding box center [752, 406] width 1505 height 812
select select "**"
click at [804, 421] on body "**********" at bounding box center [752, 406] width 1505 height 812
click at [668, 491] on button "Advanced" at bounding box center [753, 490] width 223 height 25
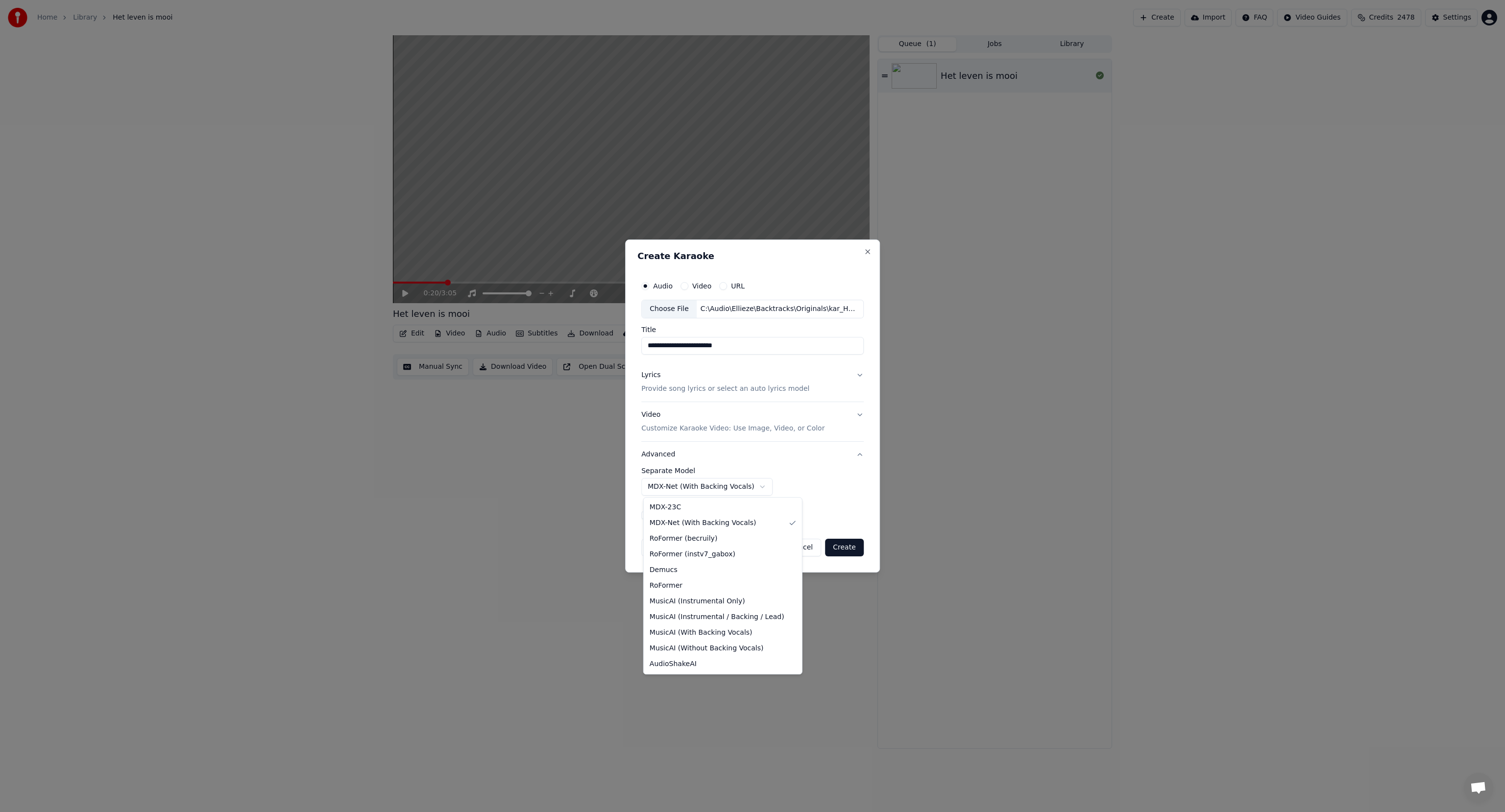
click at [676, 486] on body "**********" at bounding box center [752, 406] width 1505 height 812
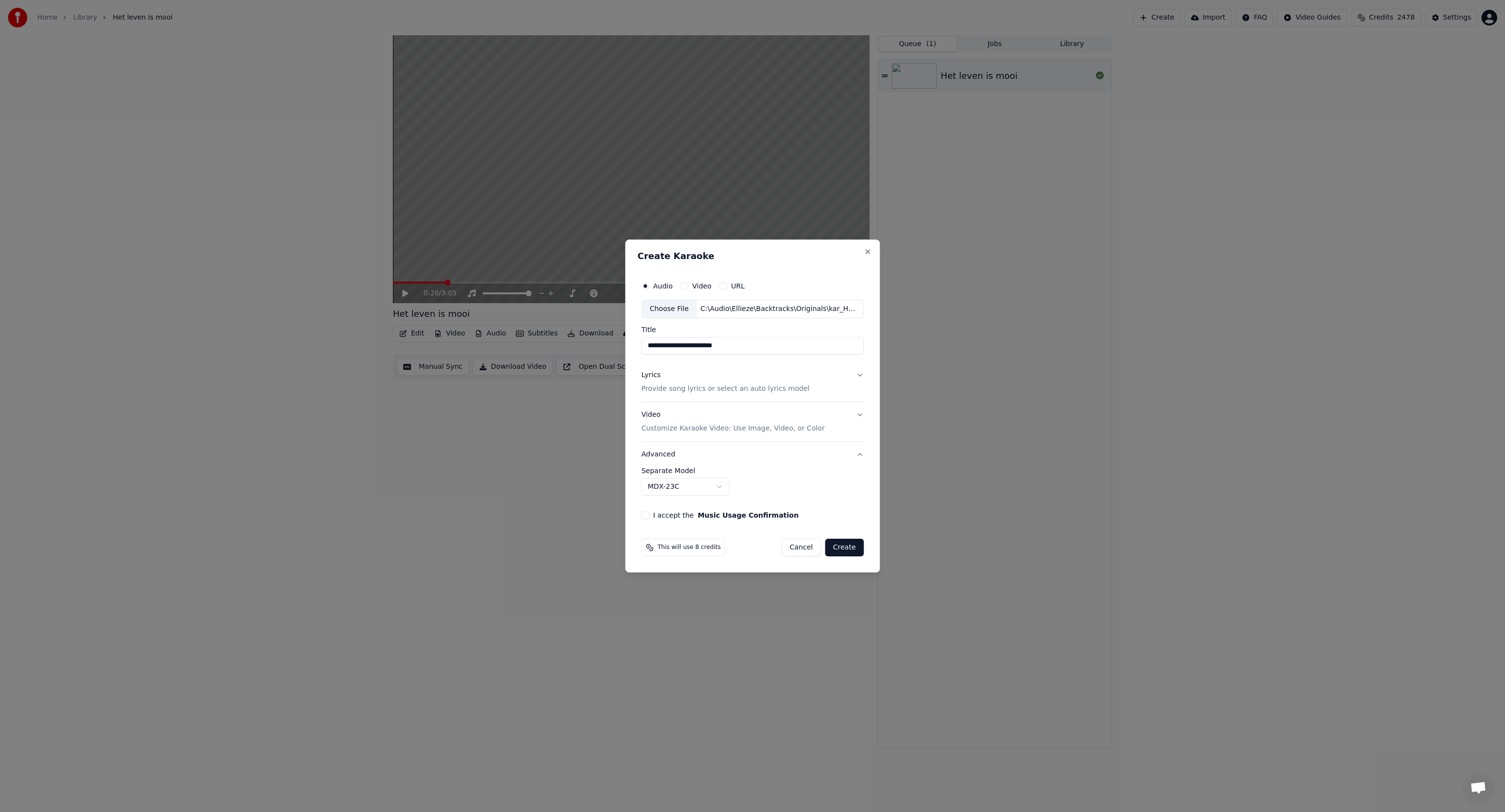
click at [850, 547] on button "Create" at bounding box center [844, 547] width 39 height 17
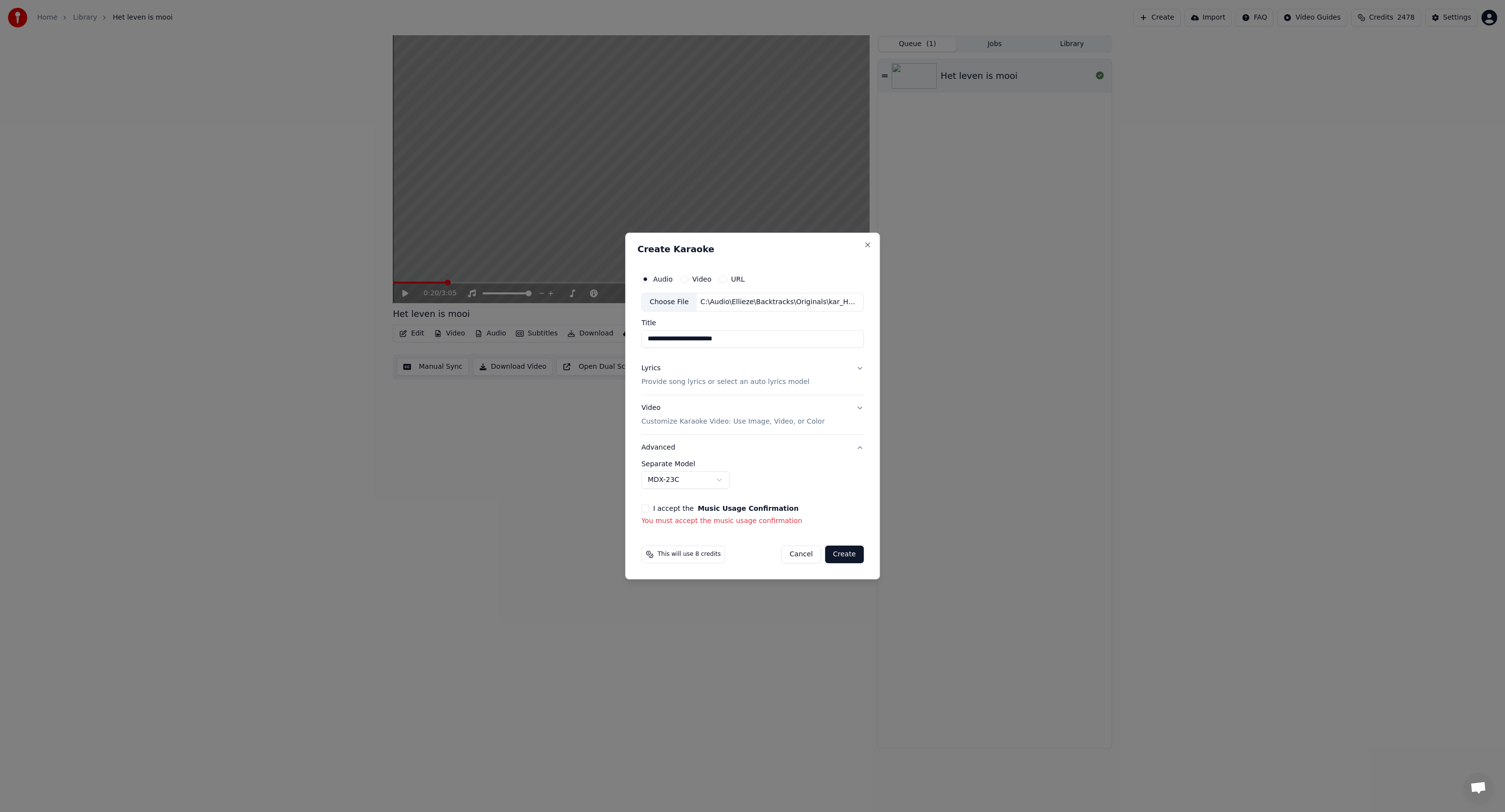
click at [648, 510] on button "I accept the Music Usage Confirmation" at bounding box center [645, 508] width 8 height 8
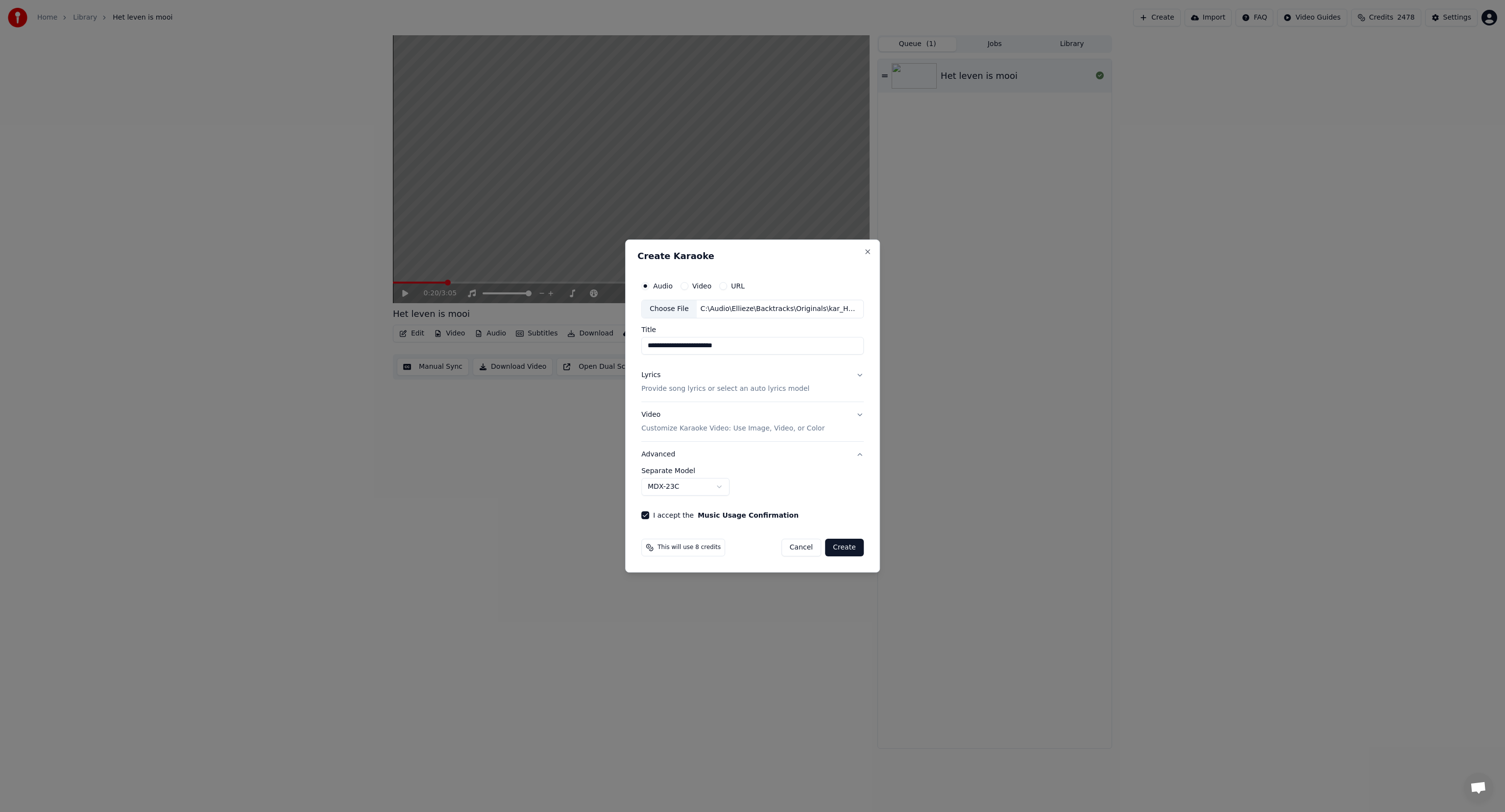
click at [844, 547] on button "Create" at bounding box center [844, 547] width 39 height 17
select select "**********"
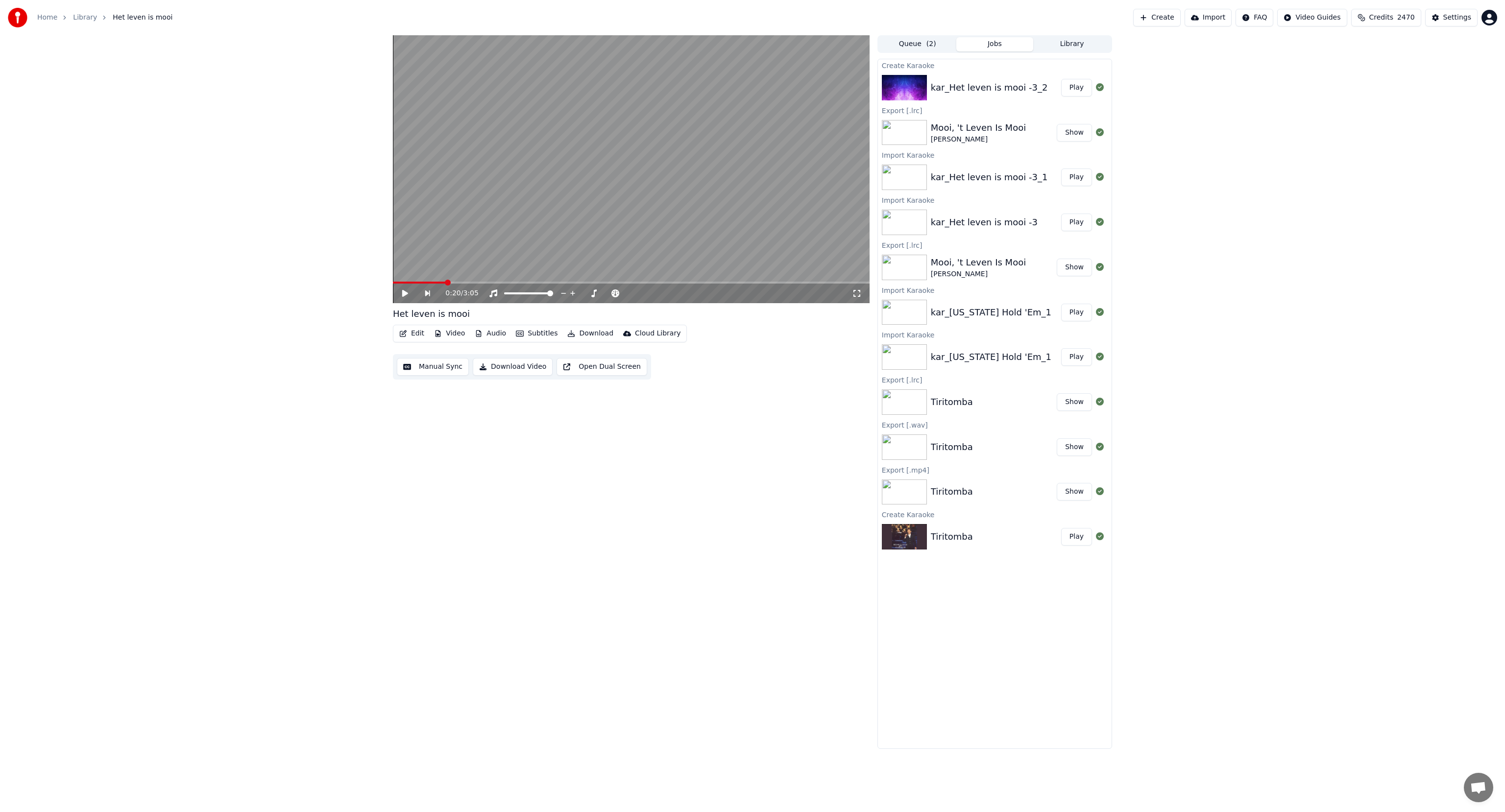
click at [1074, 90] on button "Play" at bounding box center [1077, 88] width 31 height 17
click at [451, 239] on video at bounding box center [631, 169] width 477 height 268
